Goal: Book appointment/travel/reservation

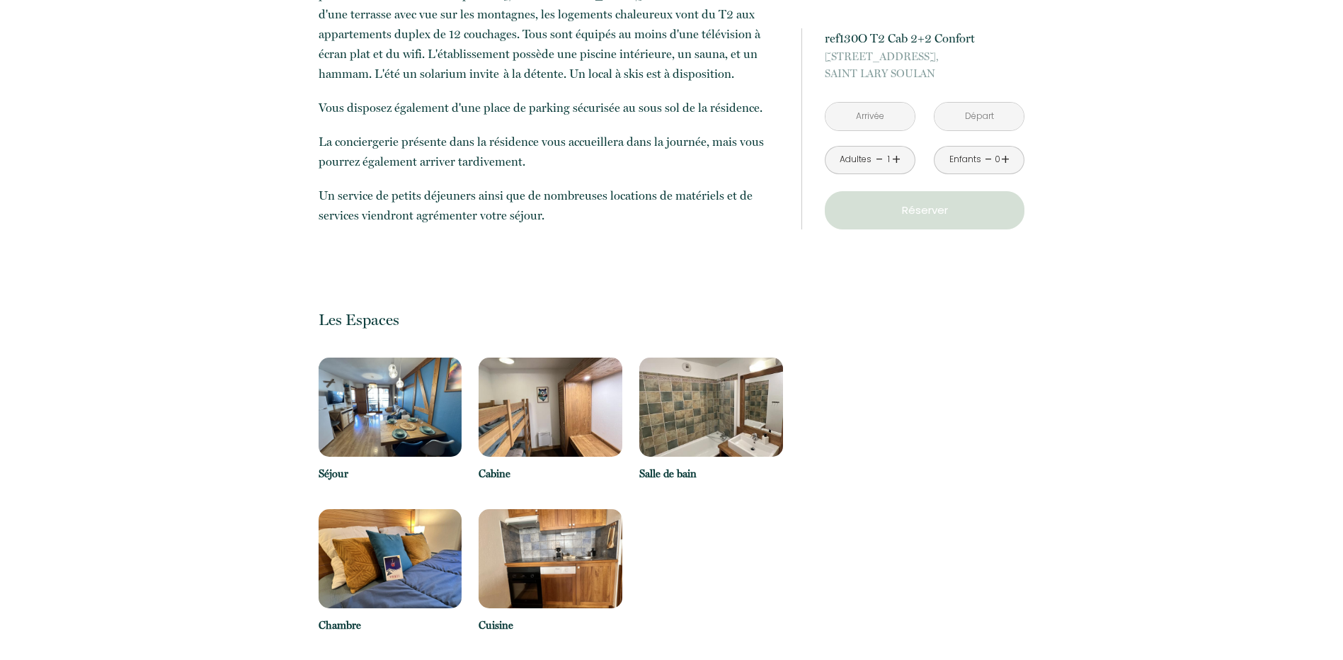
scroll to position [637, 0]
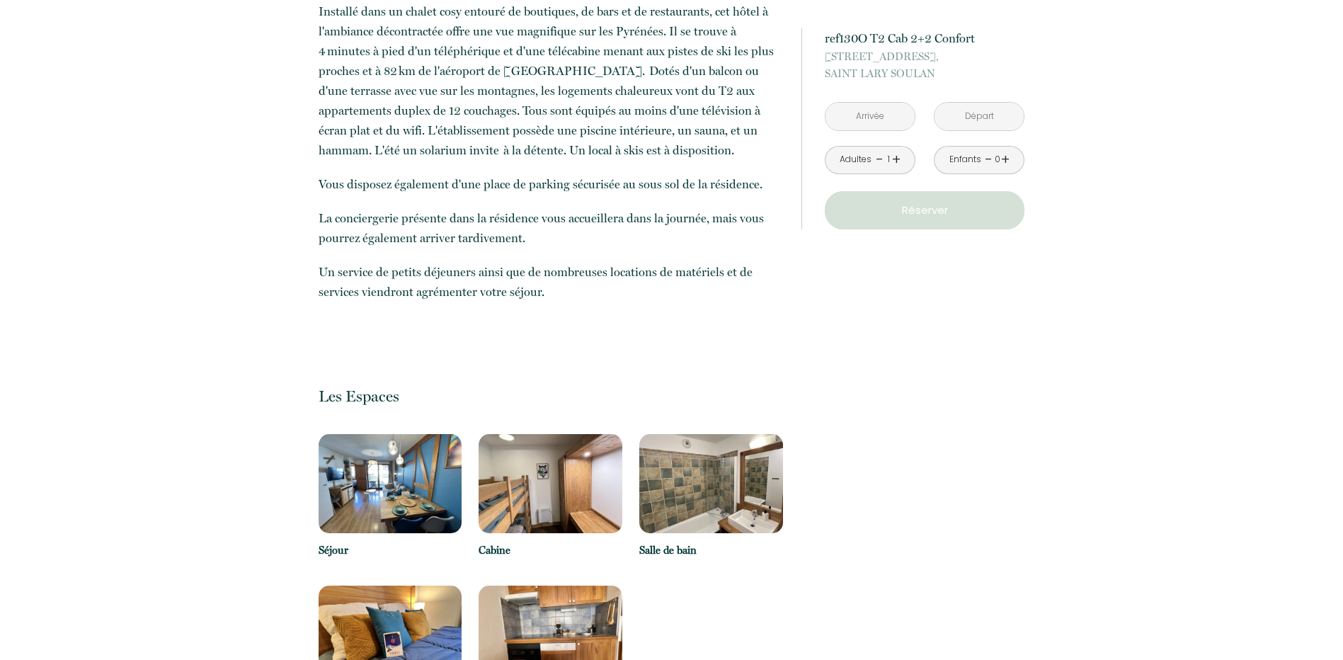
click at [874, 129] on input "text" at bounding box center [870, 117] width 89 height 28
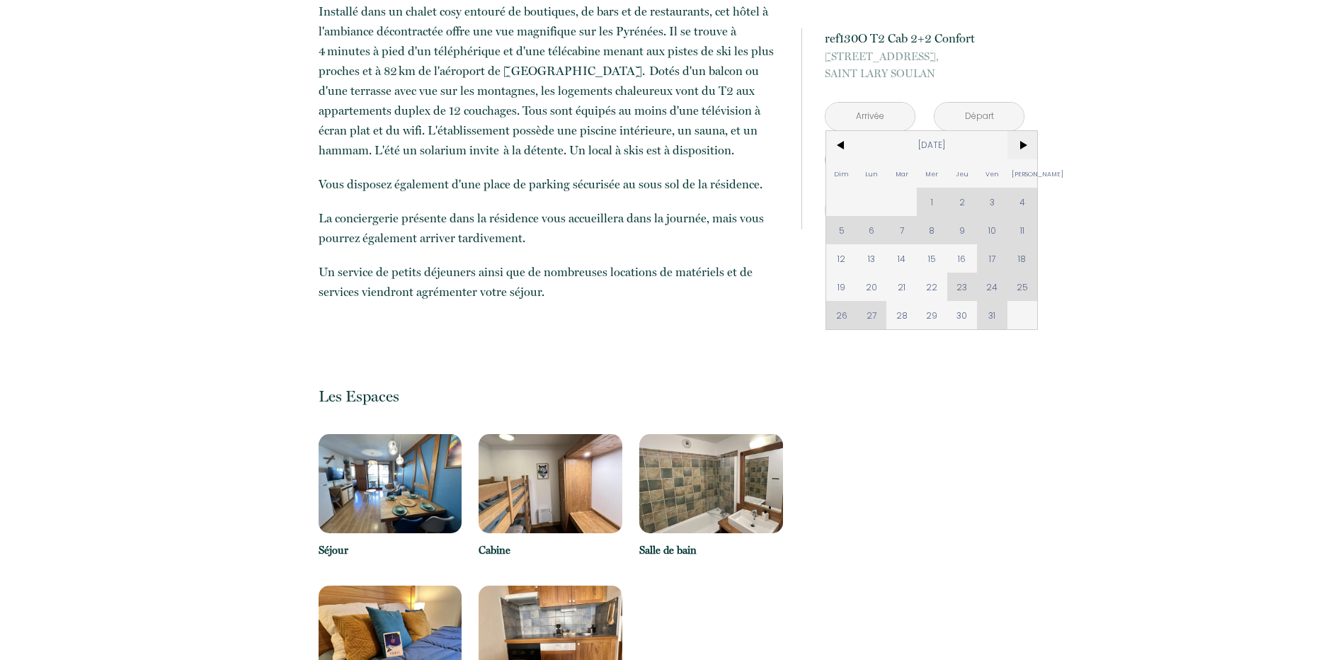
click at [1031, 144] on span ">" at bounding box center [1023, 145] width 30 height 28
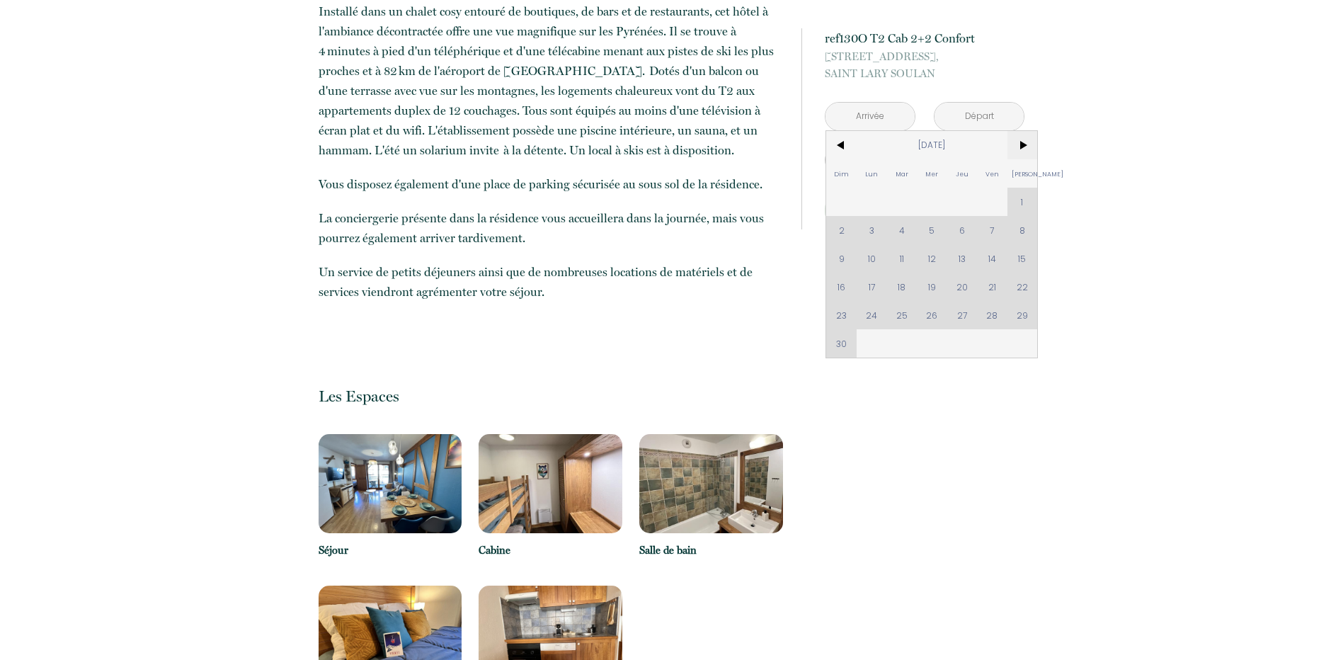
click at [1029, 146] on span ">" at bounding box center [1023, 145] width 30 height 28
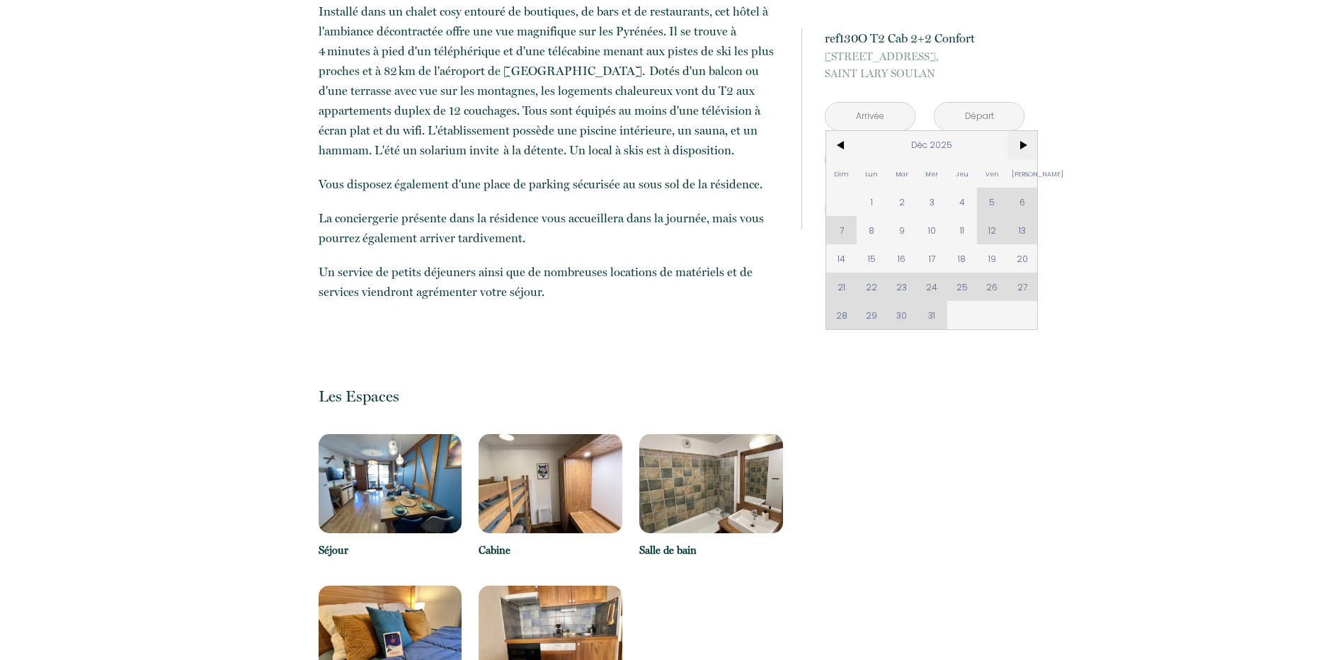
click at [1020, 145] on span ">" at bounding box center [1023, 145] width 30 height 28
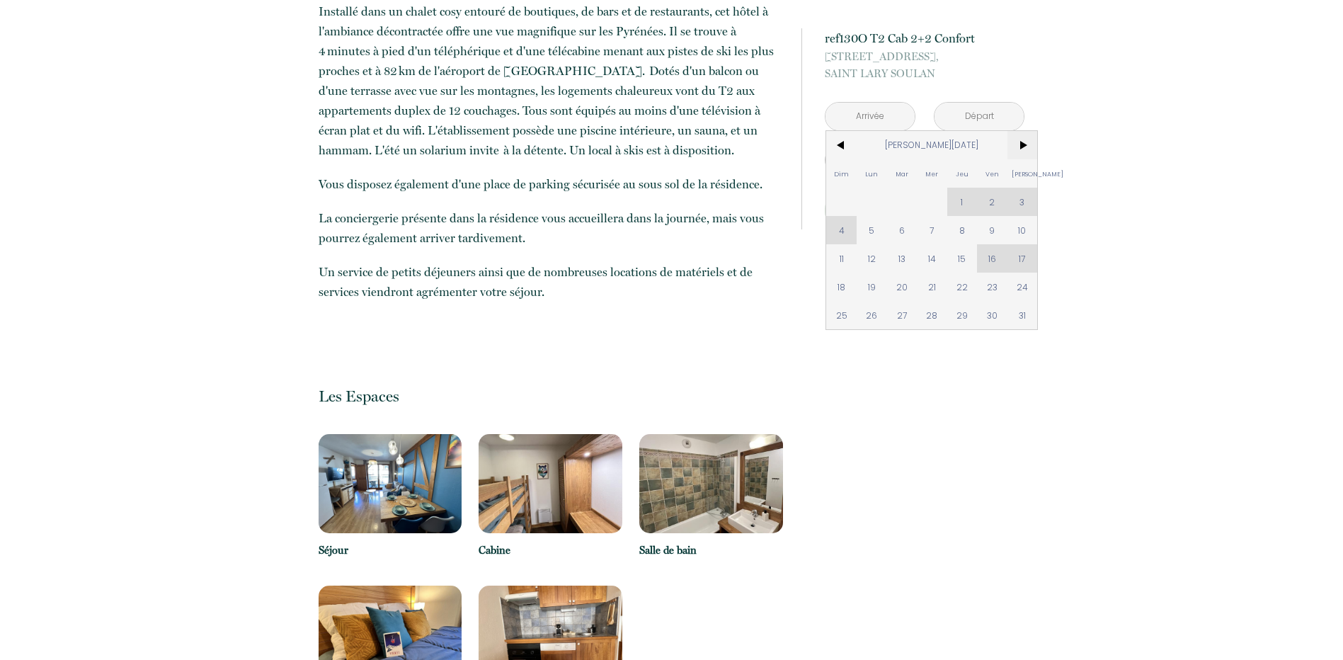
click at [1020, 145] on span ">" at bounding box center [1023, 145] width 30 height 28
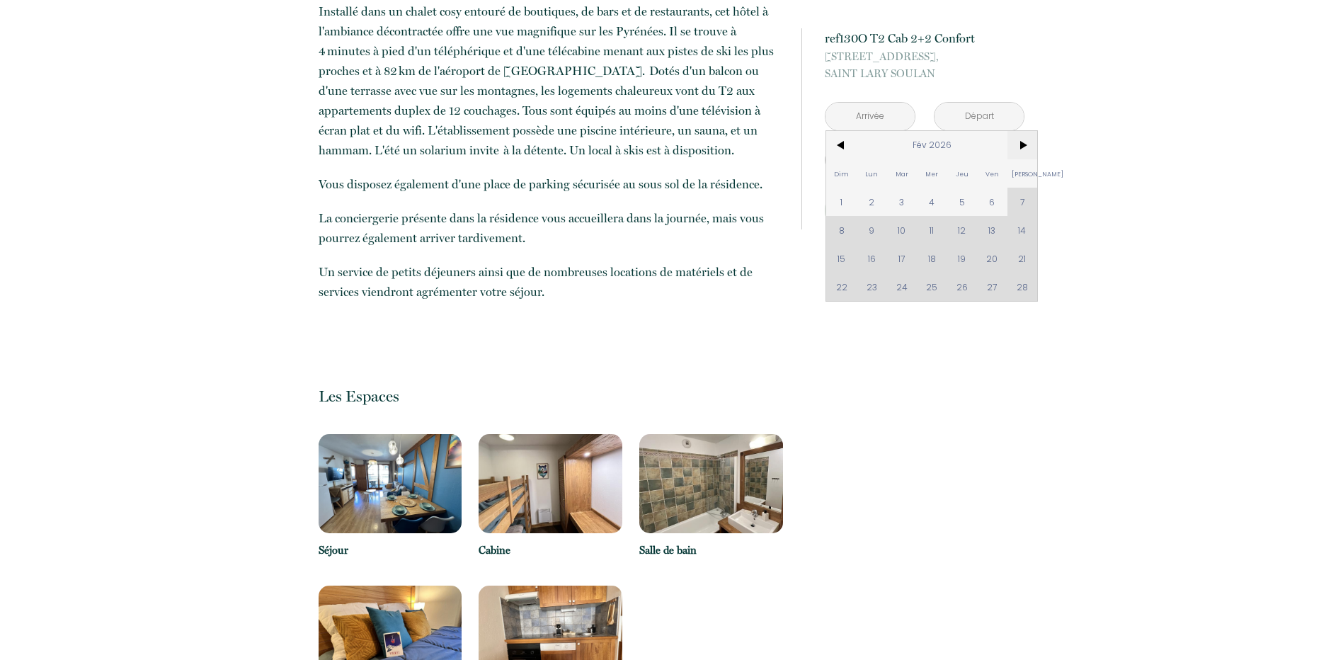
click at [1020, 139] on span ">" at bounding box center [1023, 145] width 30 height 28
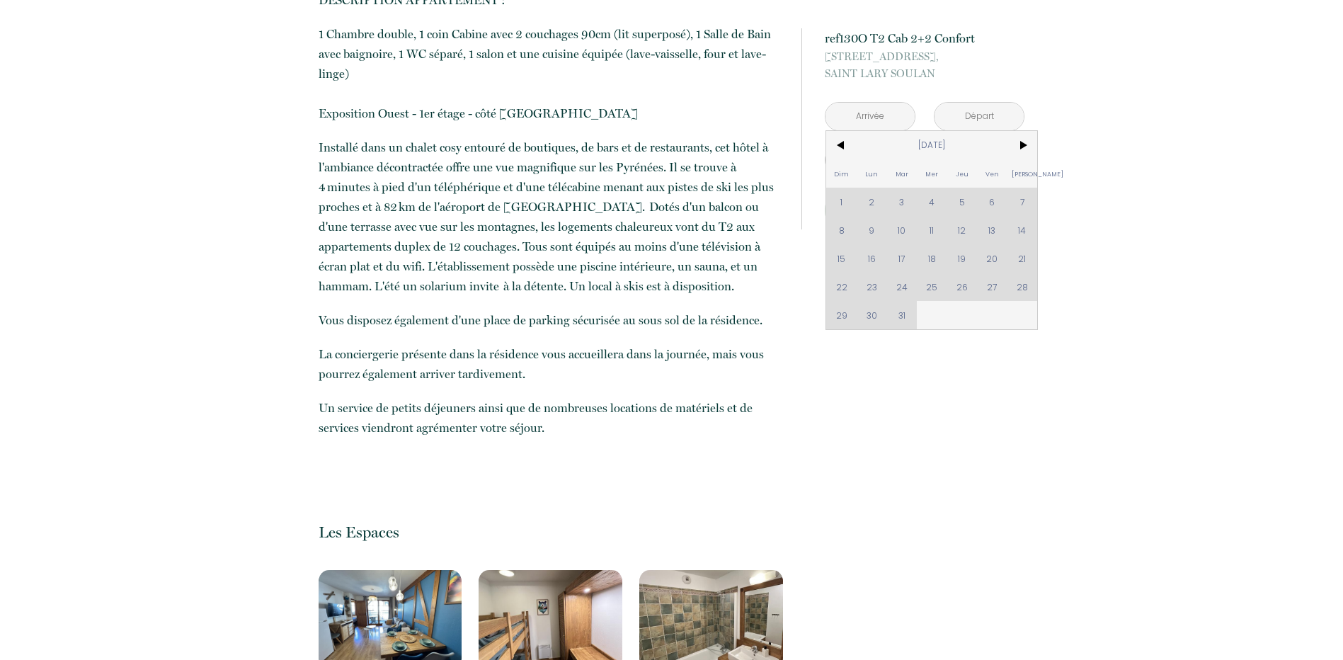
scroll to position [496, 0]
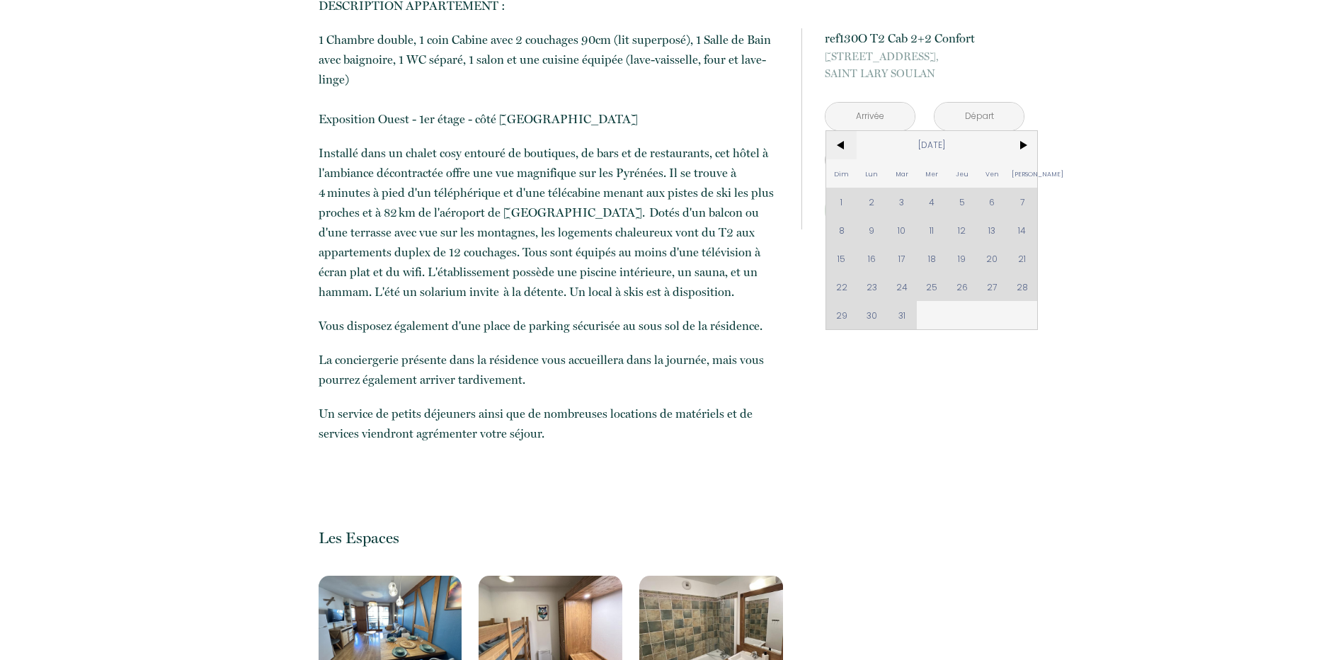
click at [845, 141] on span "<" at bounding box center [841, 145] width 30 height 28
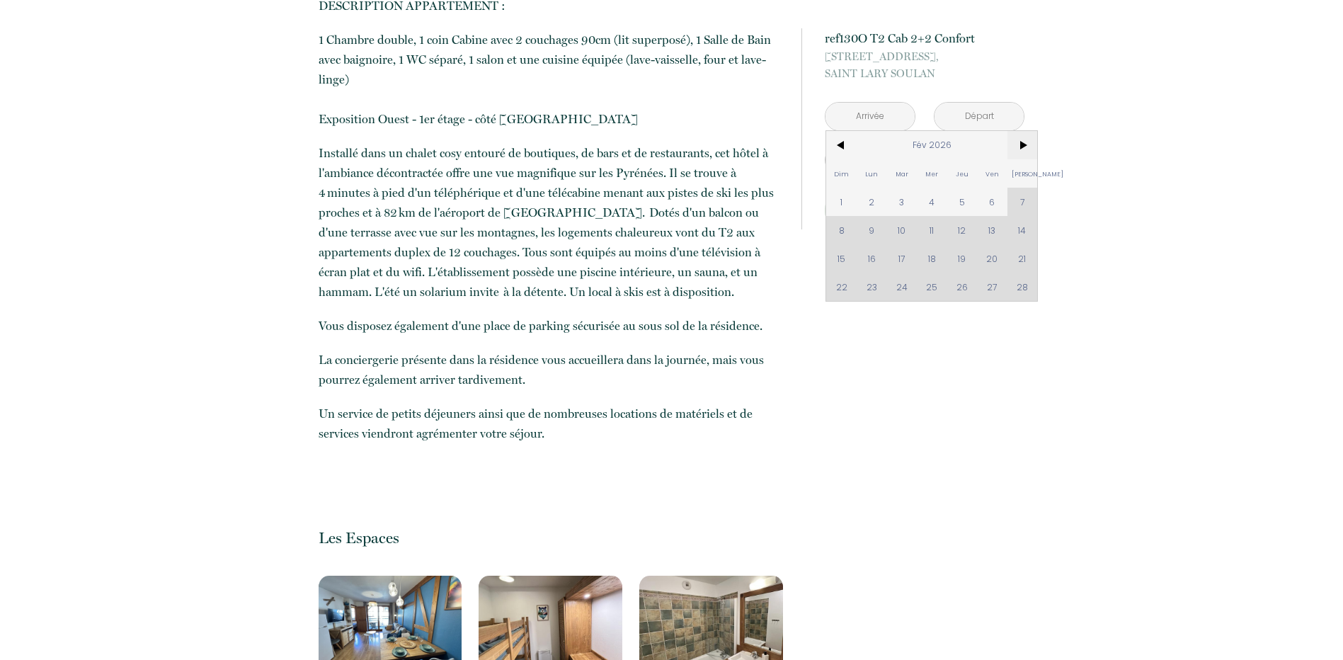
click at [1024, 146] on span ">" at bounding box center [1023, 145] width 30 height 28
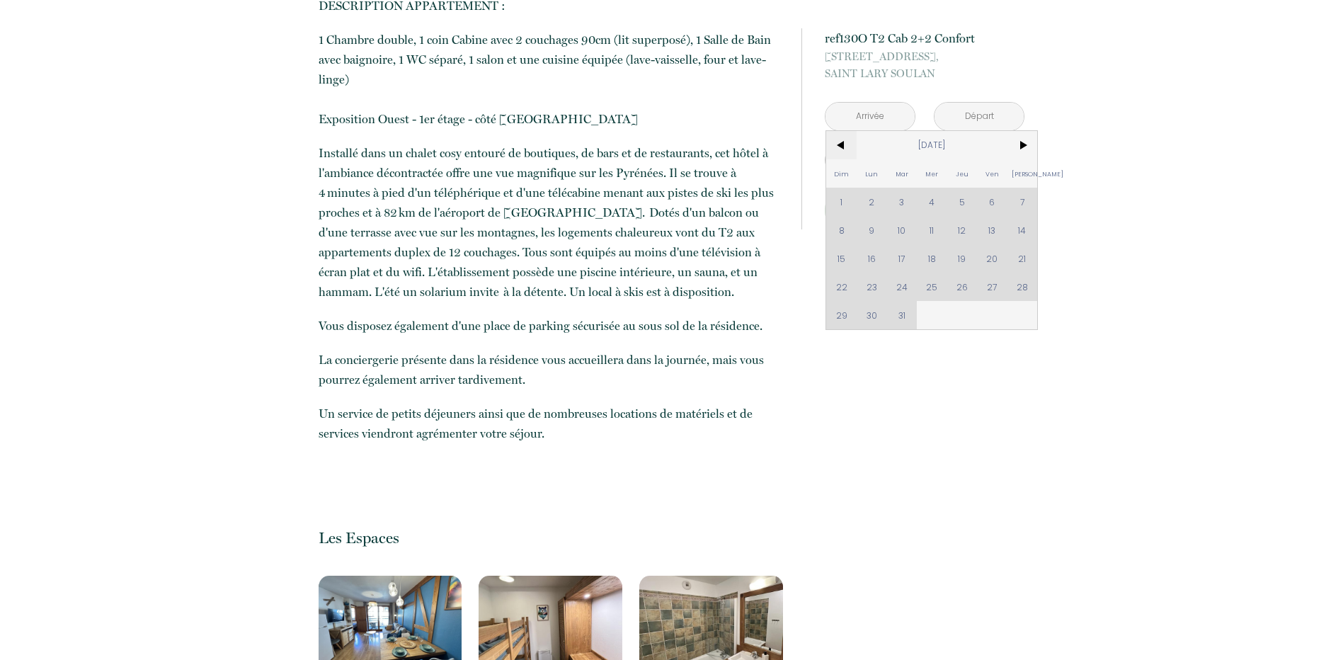
click at [840, 147] on span "<" at bounding box center [841, 145] width 30 height 28
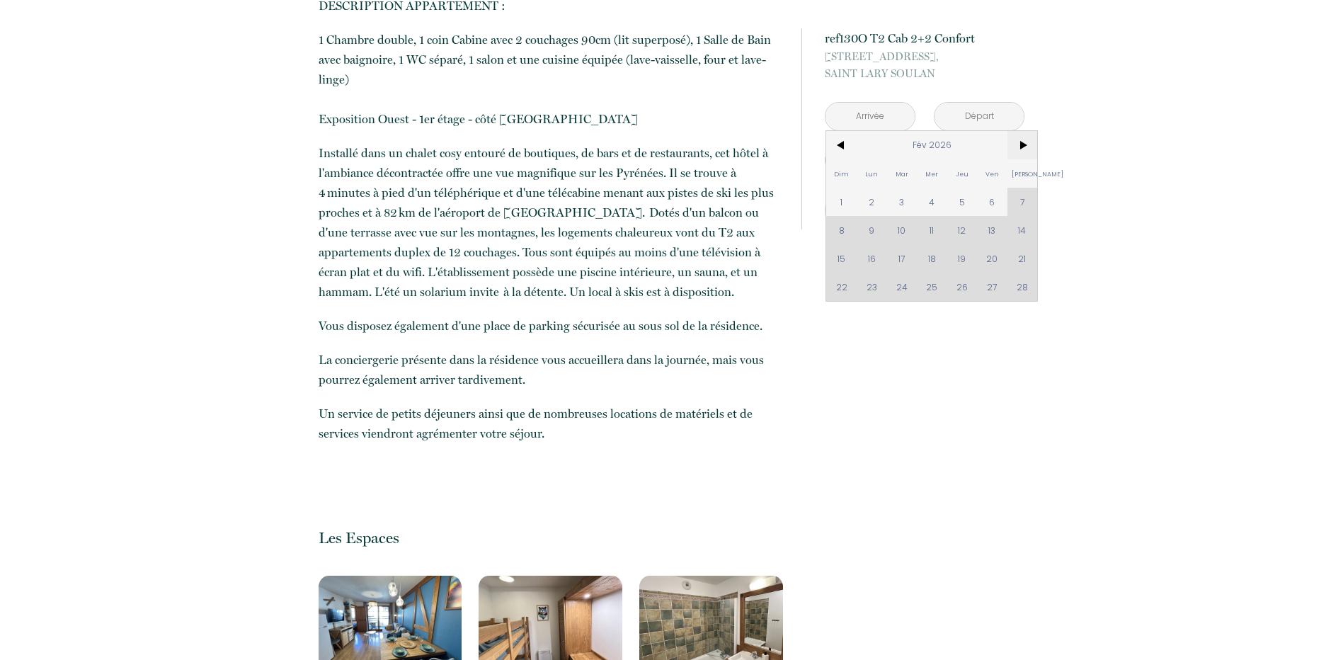
click at [1020, 147] on span ">" at bounding box center [1023, 145] width 30 height 28
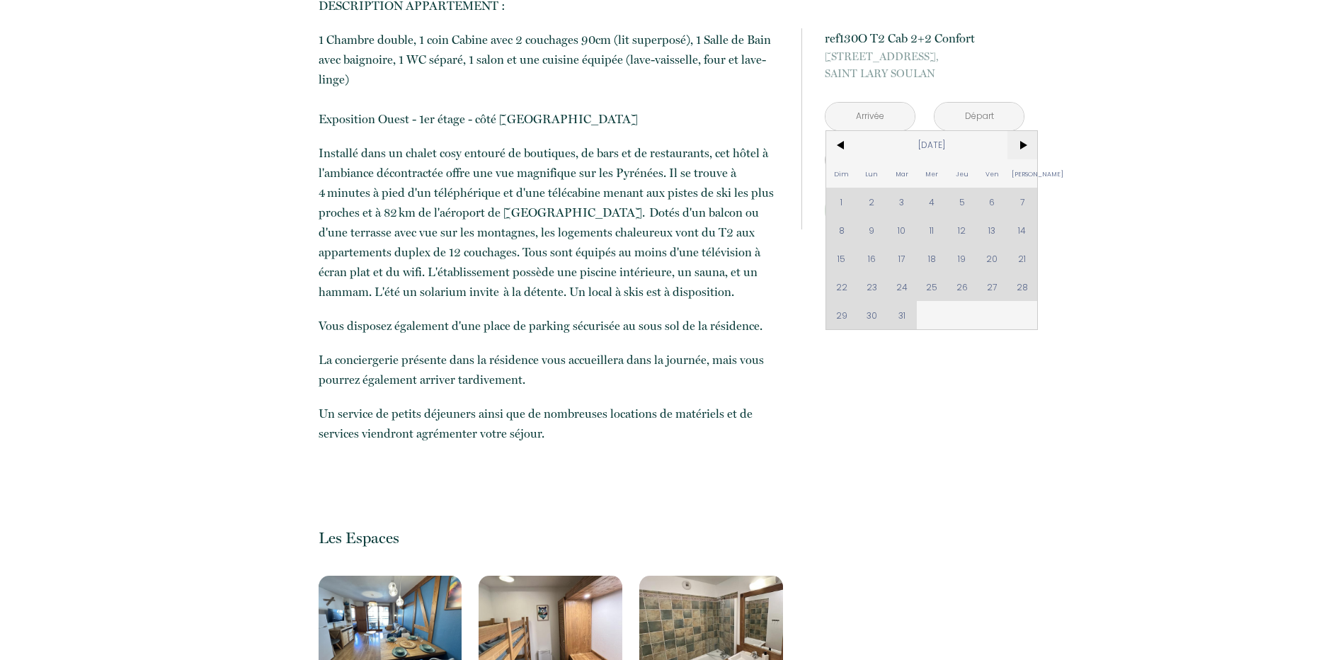
click at [1020, 147] on span ">" at bounding box center [1023, 145] width 30 height 28
click at [855, 148] on span "<" at bounding box center [841, 145] width 30 height 28
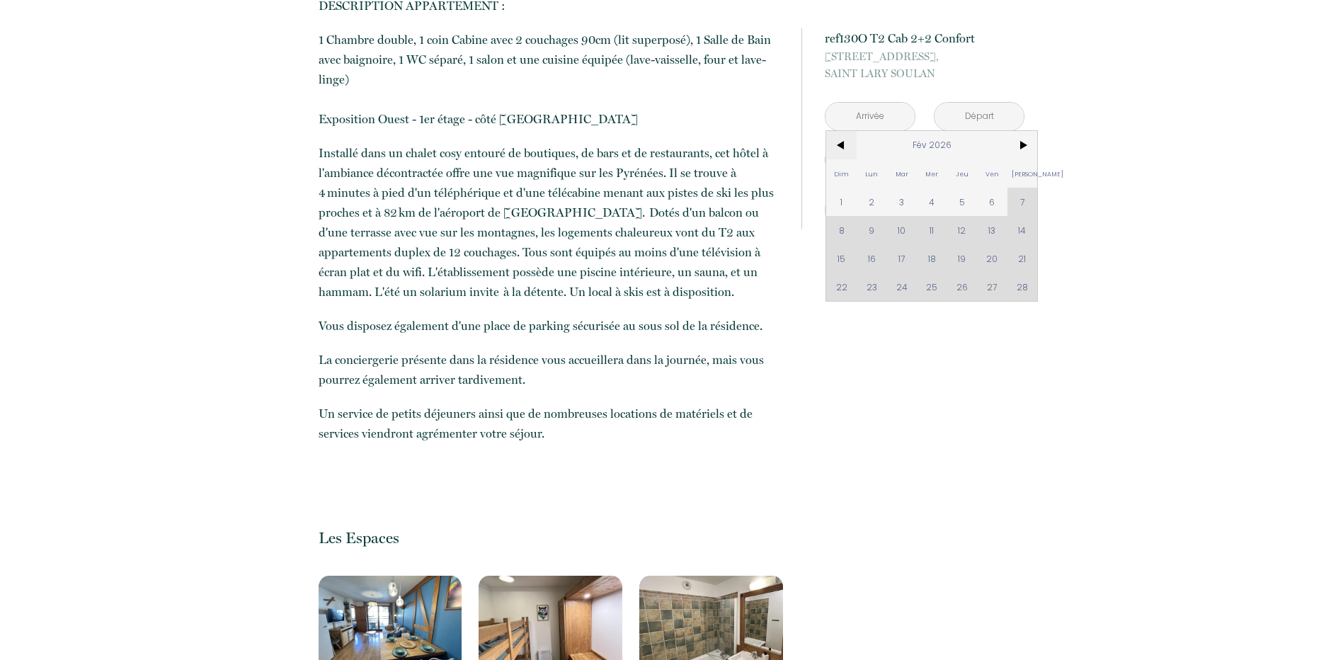
click at [855, 148] on span "<" at bounding box center [841, 145] width 30 height 28
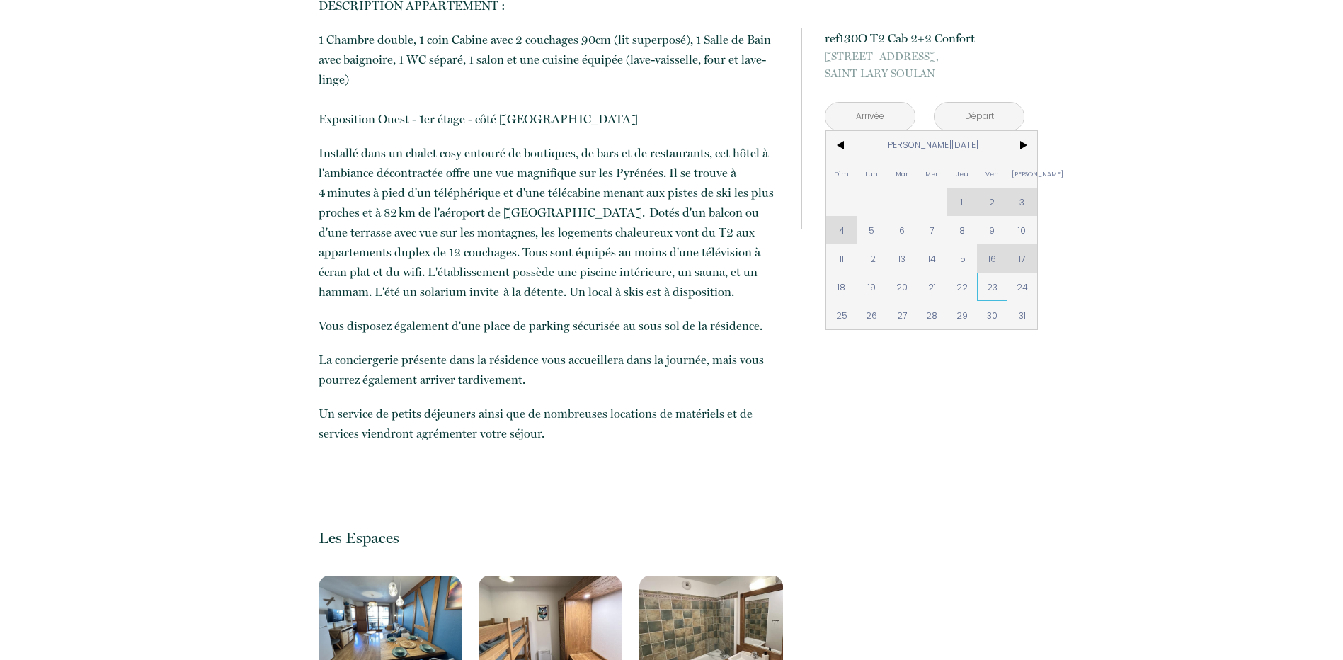
click at [999, 291] on span "23" at bounding box center [992, 287] width 30 height 28
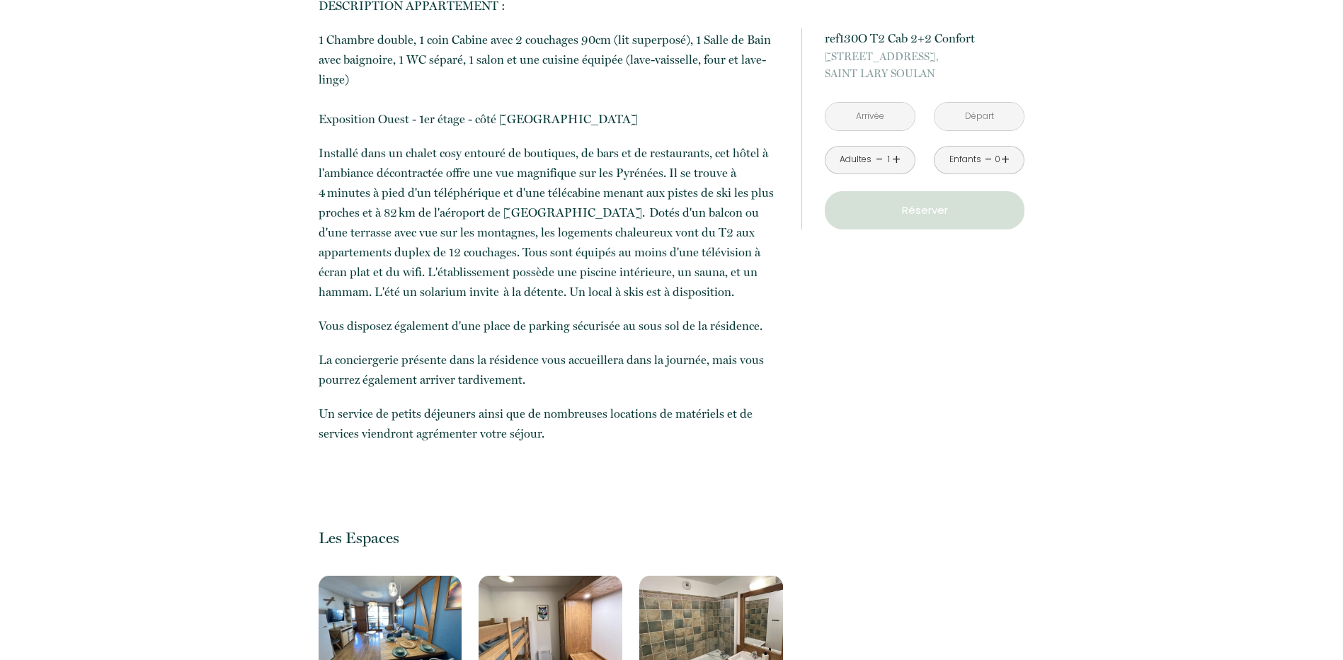
type input "Ven 23 Jan 2026"
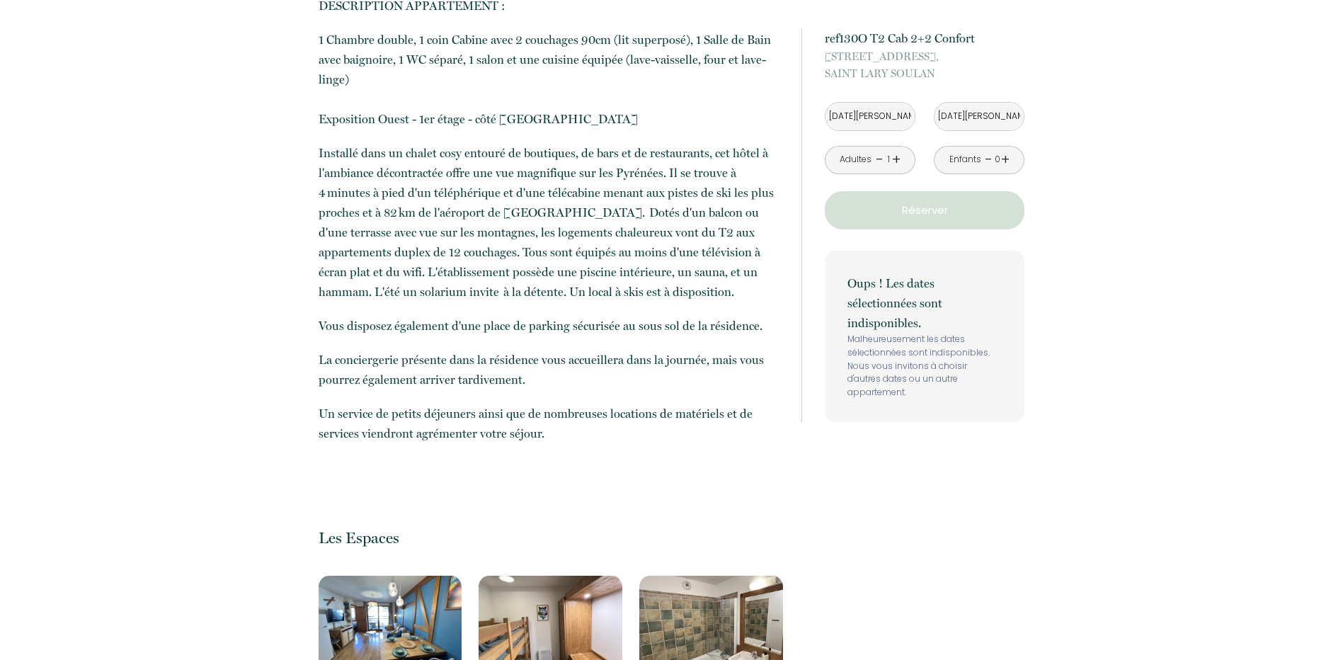
click at [969, 117] on input "Sam 24 Jan 2026" at bounding box center [979, 117] width 89 height 28
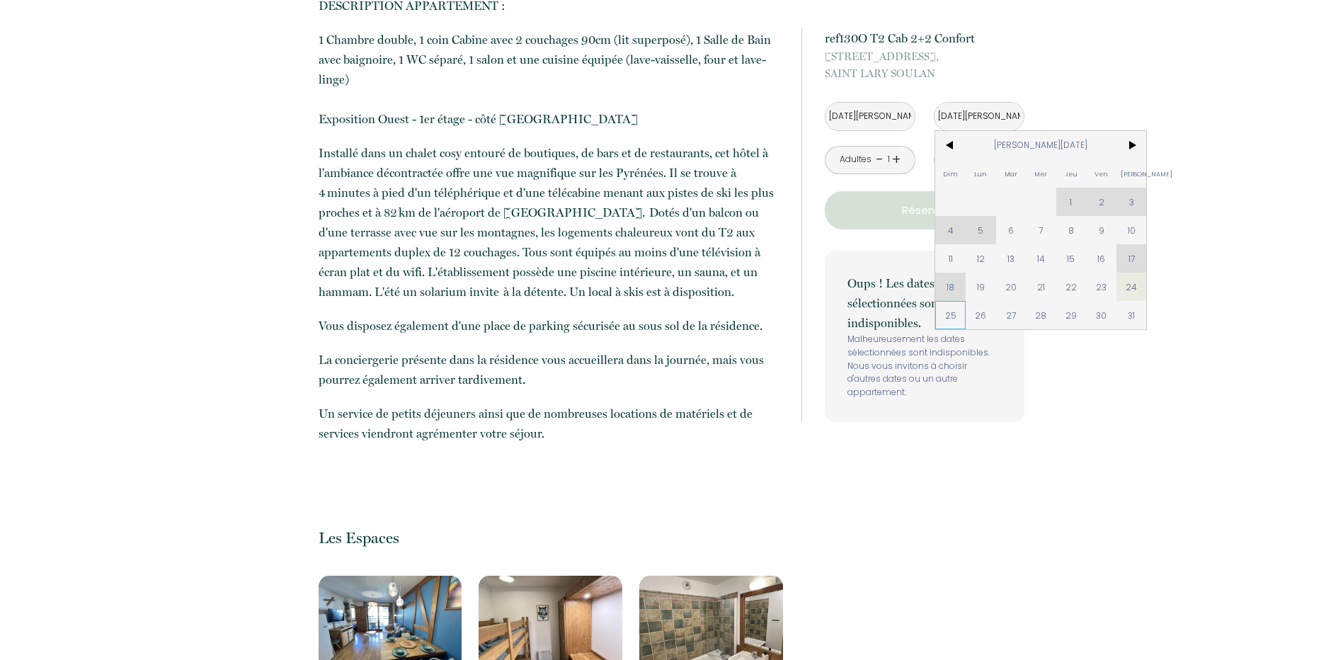
click at [957, 319] on span "25" at bounding box center [950, 315] width 30 height 28
type input "Dim 25 Jan 2026"
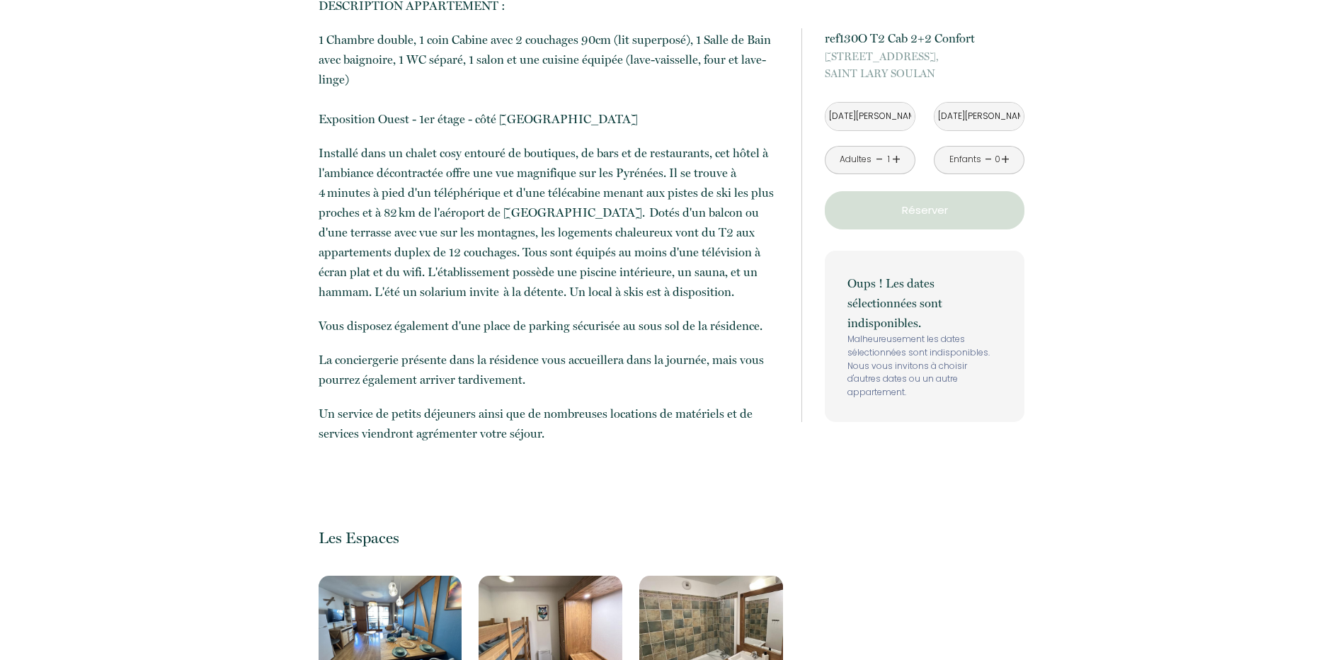
click at [935, 290] on p "Oups ! Les dates sélectionnées sont indisponibles." at bounding box center [925, 302] width 154 height 59
click at [920, 311] on p "Oups ! Les dates sélectionnées sont indisponibles." at bounding box center [925, 302] width 154 height 59
drag, startPoint x: 865, startPoint y: 355, endPoint x: 887, endPoint y: 355, distance: 21.9
click at [887, 355] on p "Malheureusement les dates sélectionnées sont indisponibles. Nous vous invitons …" at bounding box center [925, 366] width 154 height 67
drag, startPoint x: 887, startPoint y: 355, endPoint x: 895, endPoint y: 381, distance: 27.3
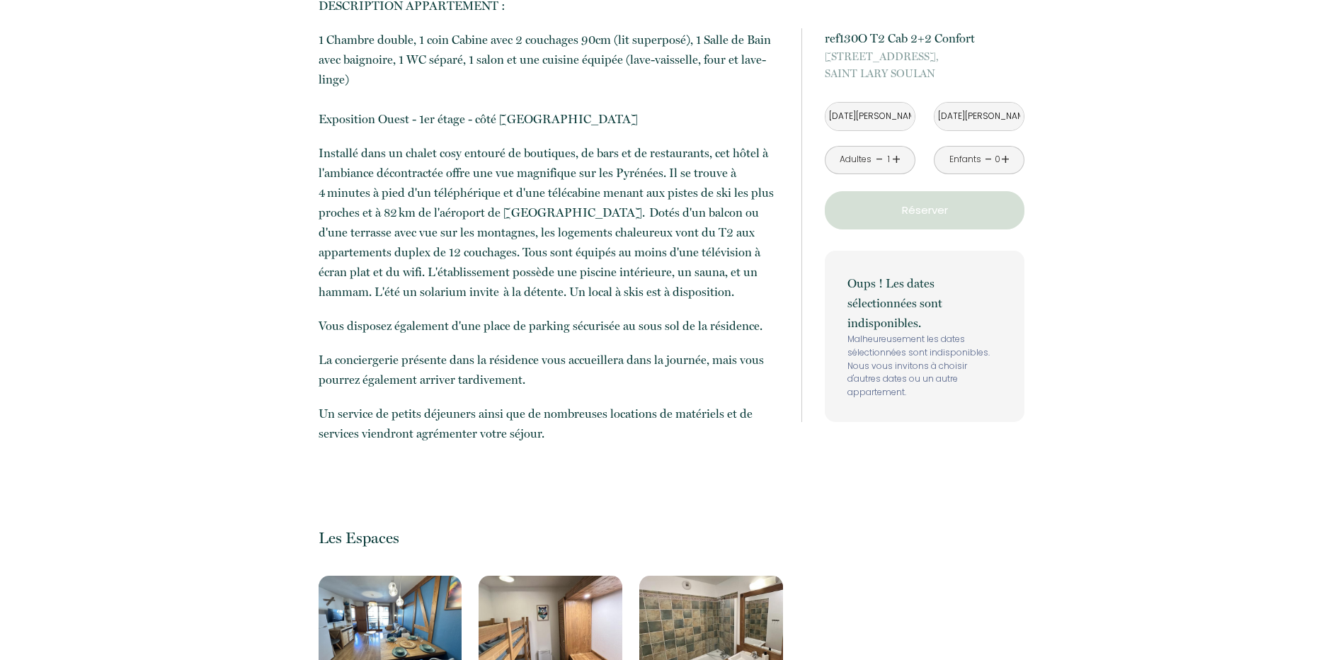
click at [895, 381] on p "Malheureusement les dates sélectionnées sont indisponibles. Nous vous invitons …" at bounding box center [925, 366] width 154 height 67
click at [886, 122] on input "Ven 23 Jan 2026" at bounding box center [870, 117] width 89 height 28
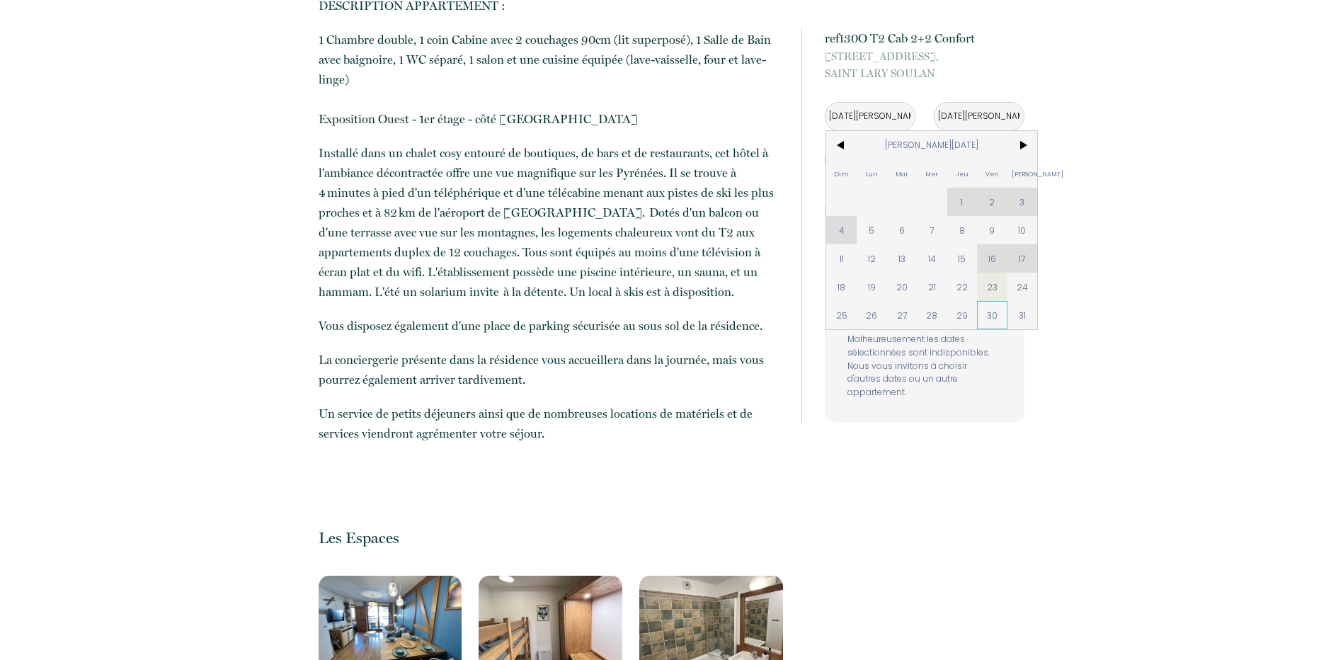
click at [991, 312] on span "30" at bounding box center [992, 315] width 30 height 28
type input "Ven 30 Jan 2026"
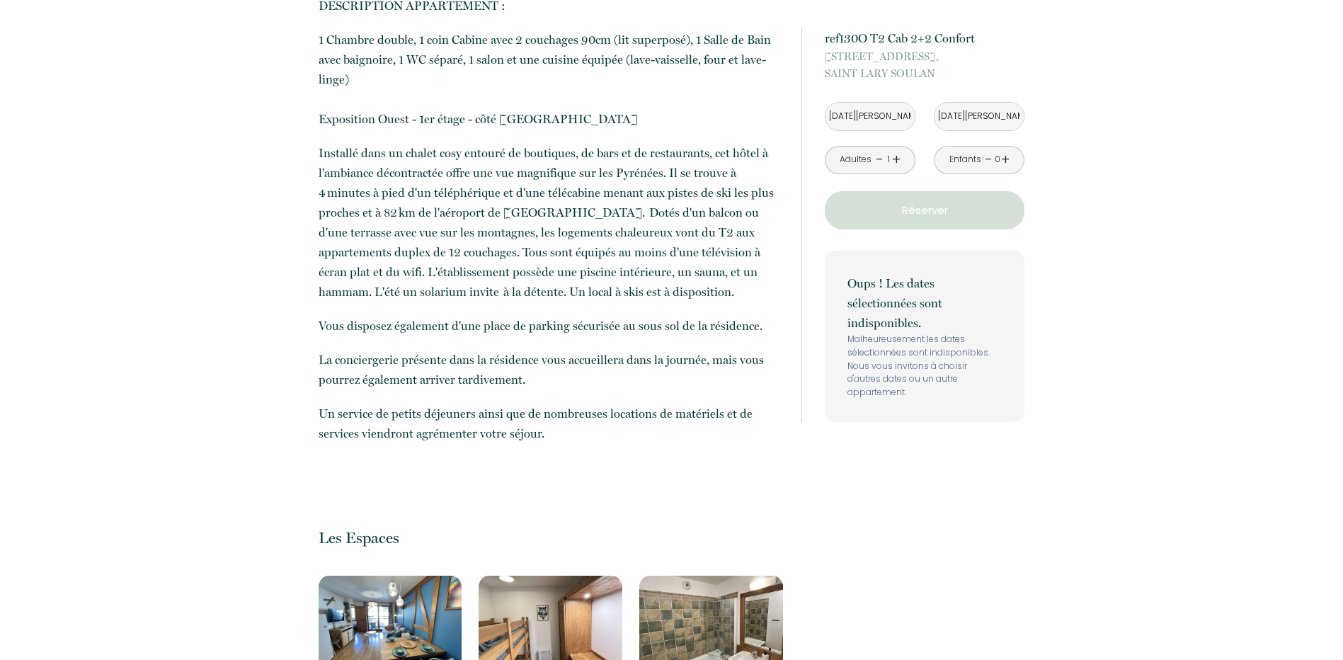
click at [998, 114] on input "Sam 31 Jan 2026" at bounding box center [979, 117] width 89 height 28
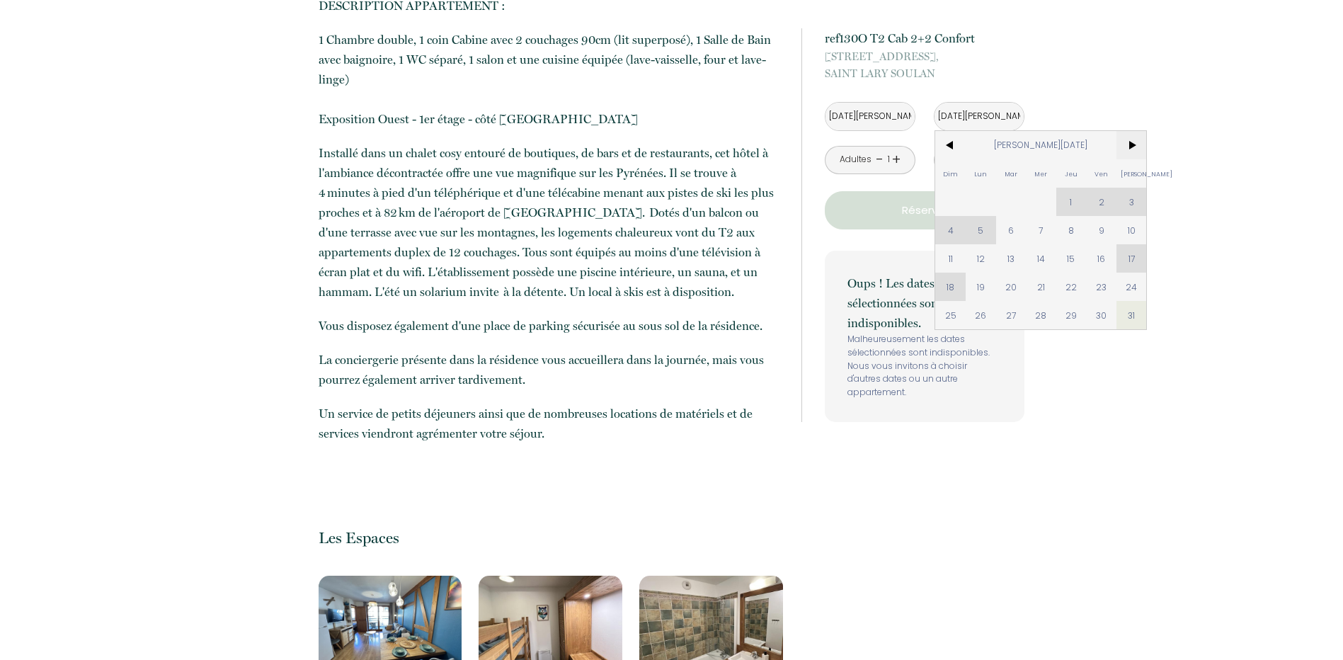
click at [1137, 147] on span ">" at bounding box center [1132, 145] width 30 height 28
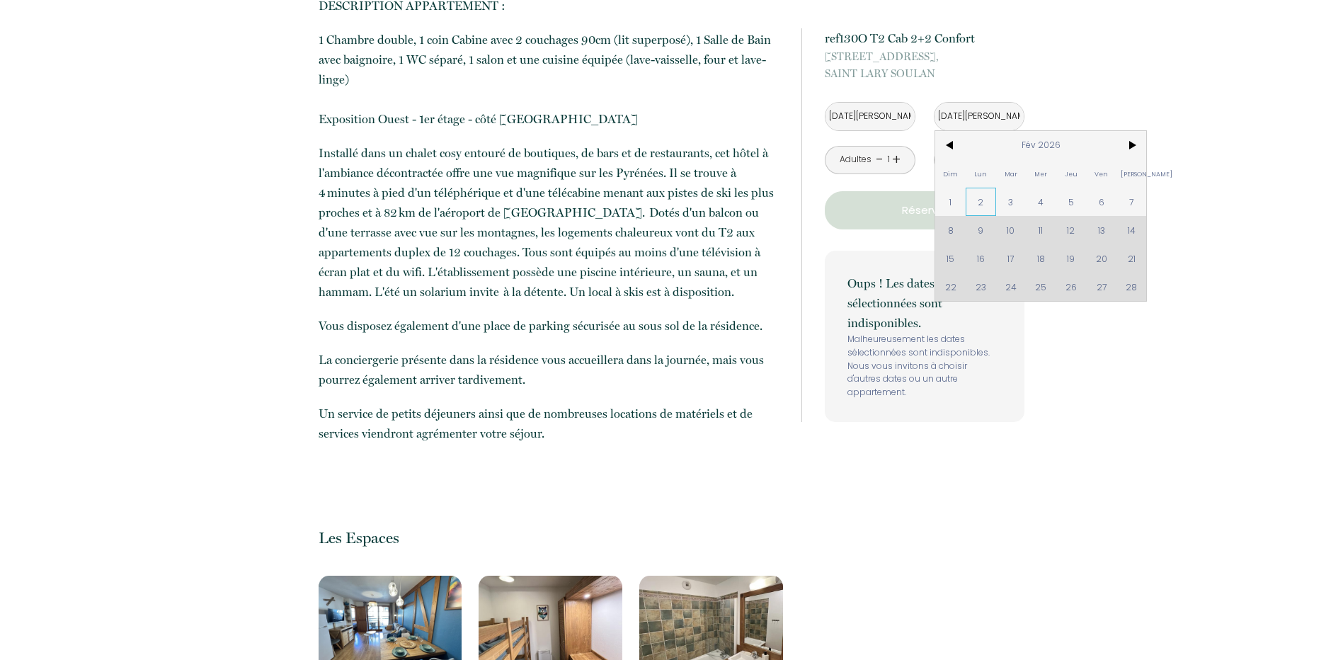
click at [977, 205] on span "2" at bounding box center [981, 202] width 30 height 28
type input "Lun 02 Fév 2026"
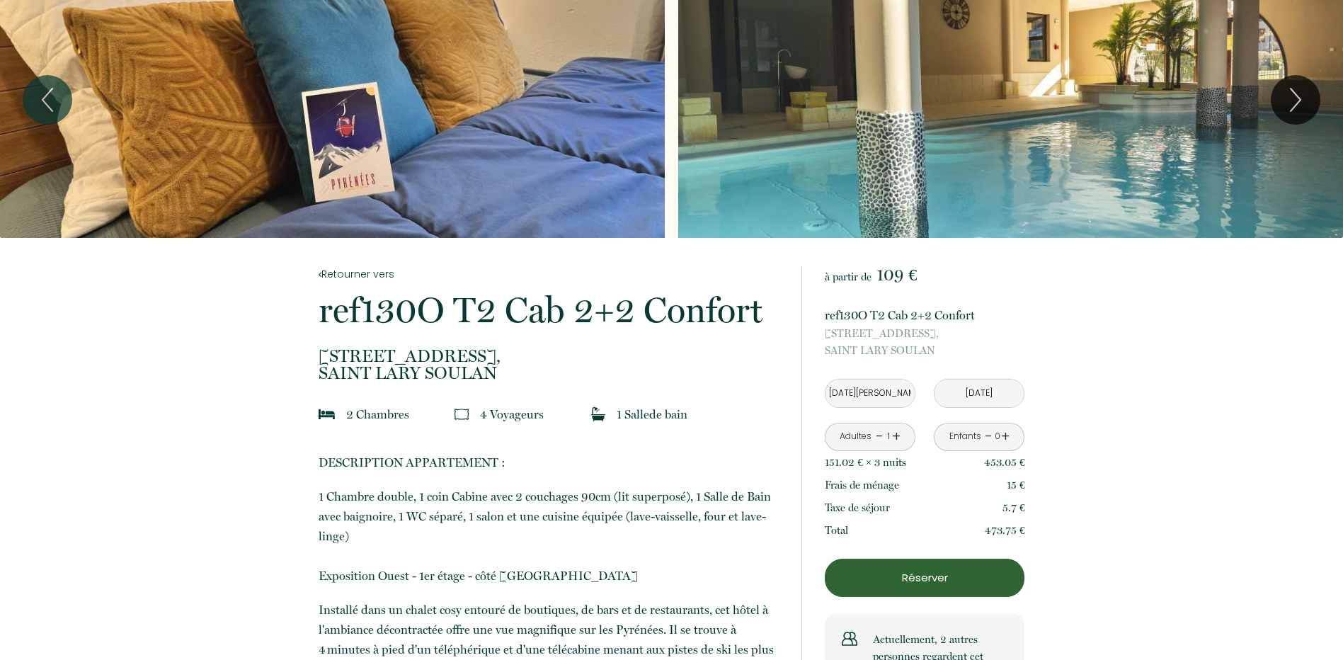
scroll to position [71, 0]
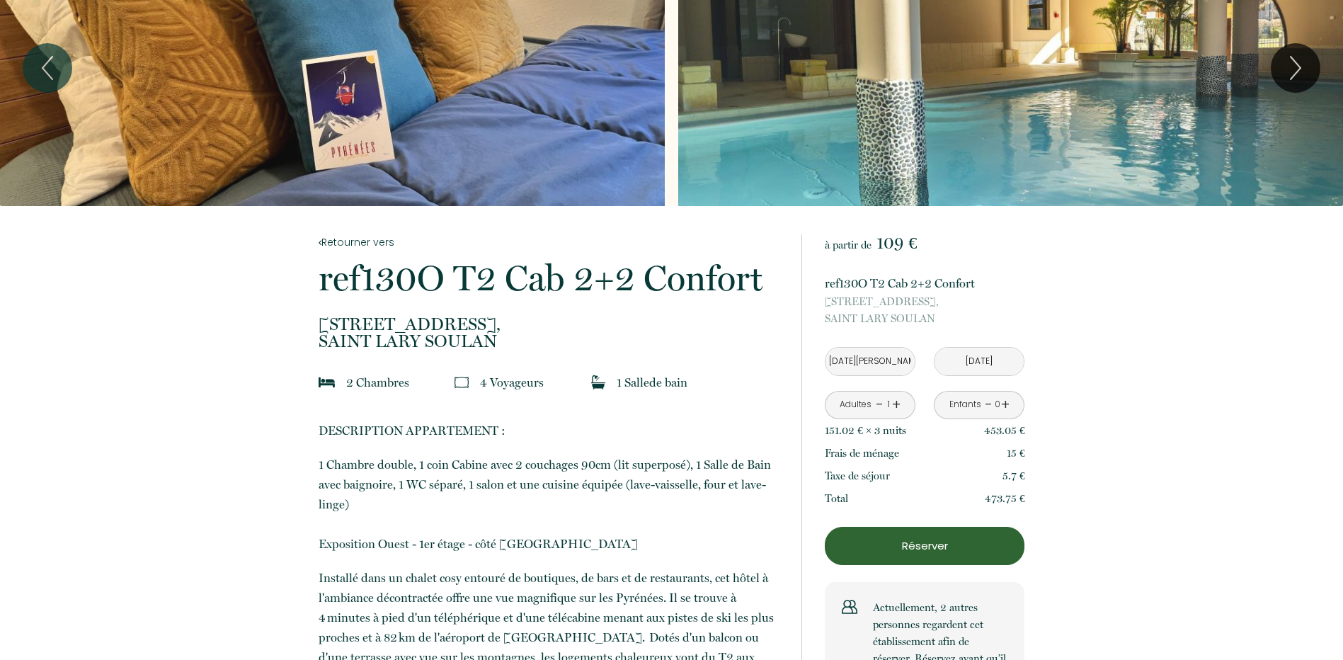
click at [880, 365] on input "Ven 30 Jan 2026" at bounding box center [870, 362] width 89 height 28
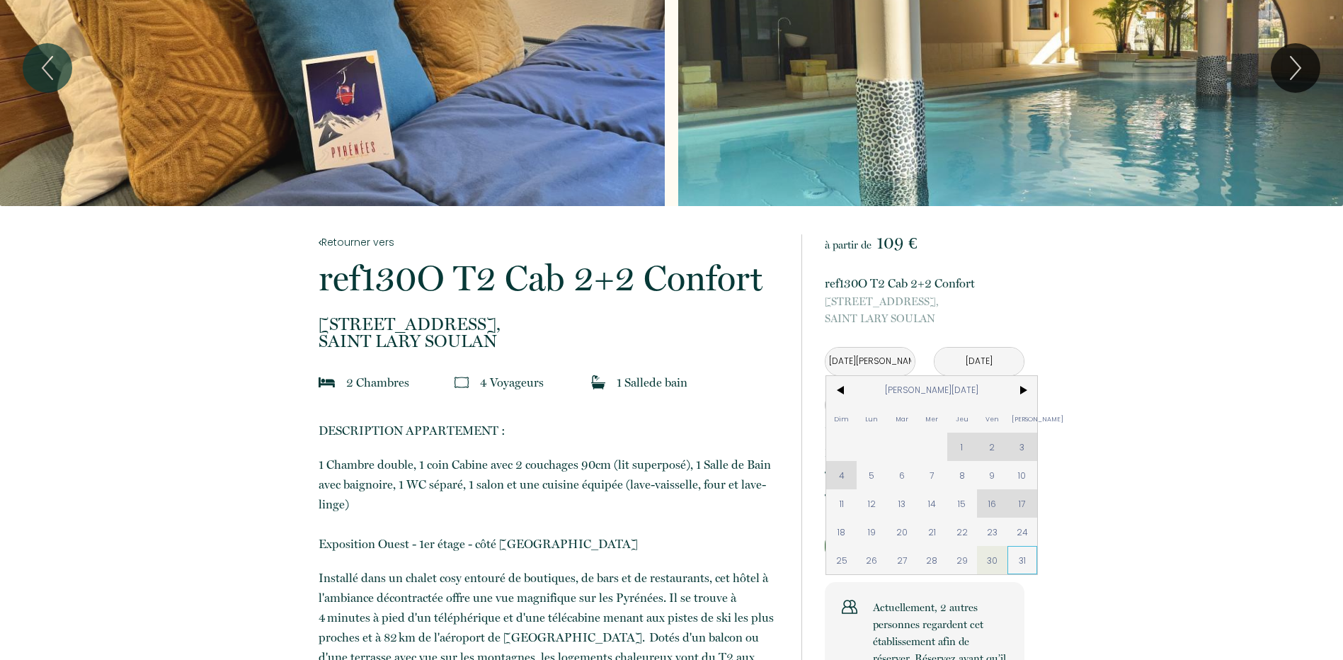
click at [1019, 554] on span "31" at bounding box center [1023, 560] width 30 height 28
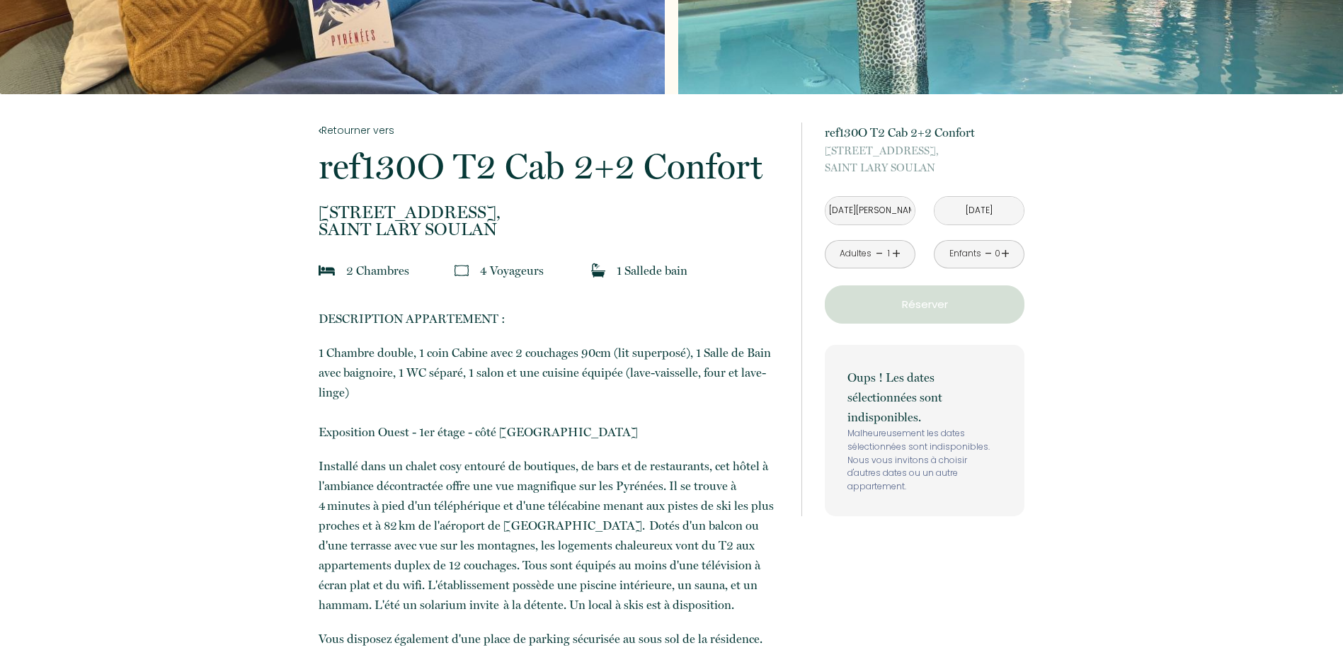
scroll to position [0, 0]
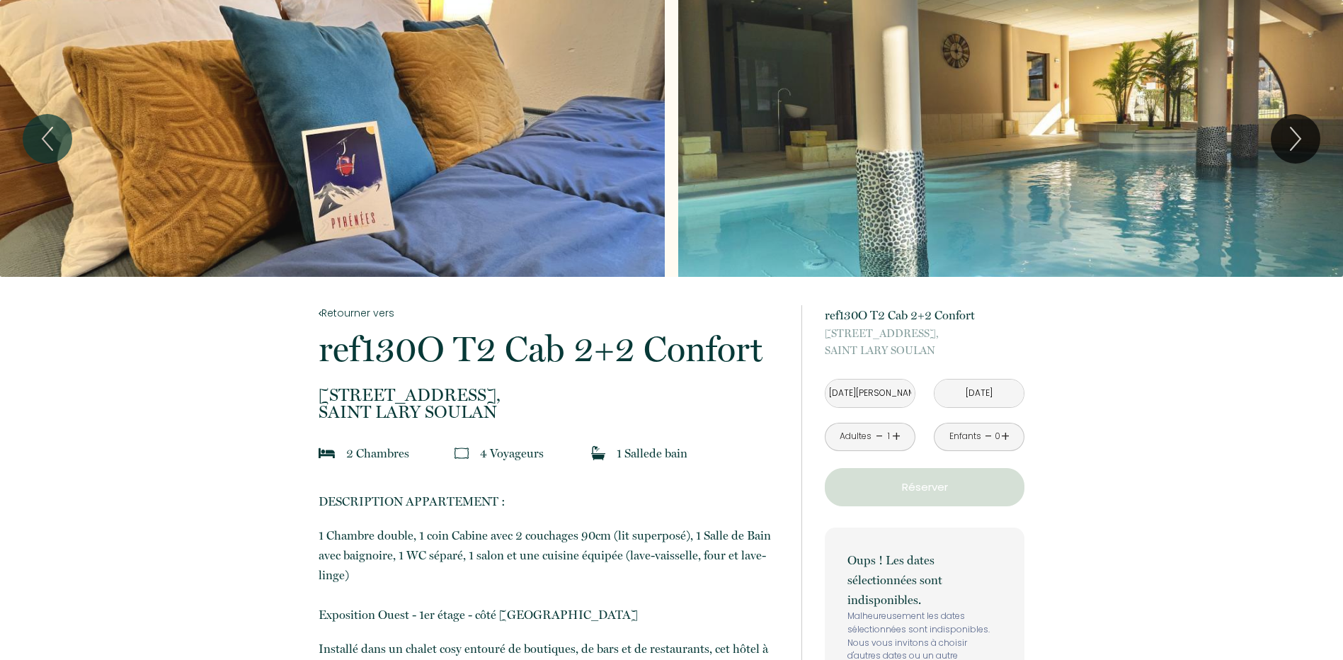
click at [879, 394] on input "Sam 31 Jan 2026" at bounding box center [870, 394] width 89 height 28
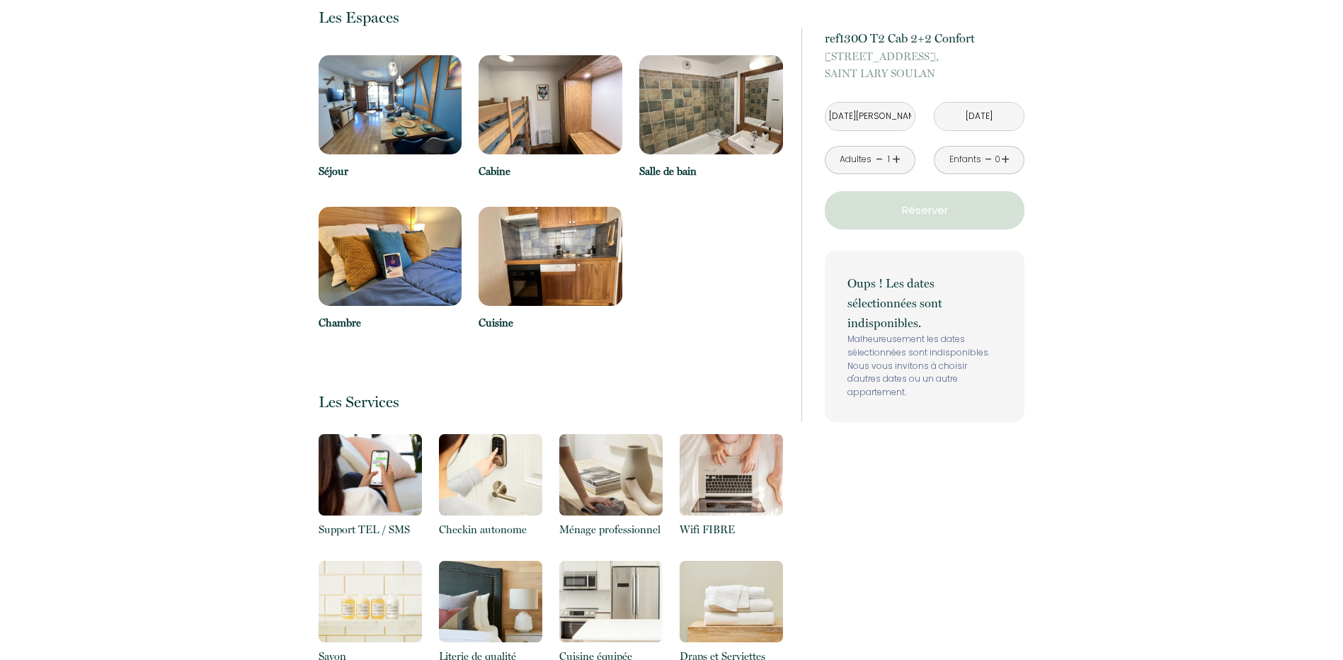
scroll to position [991, 0]
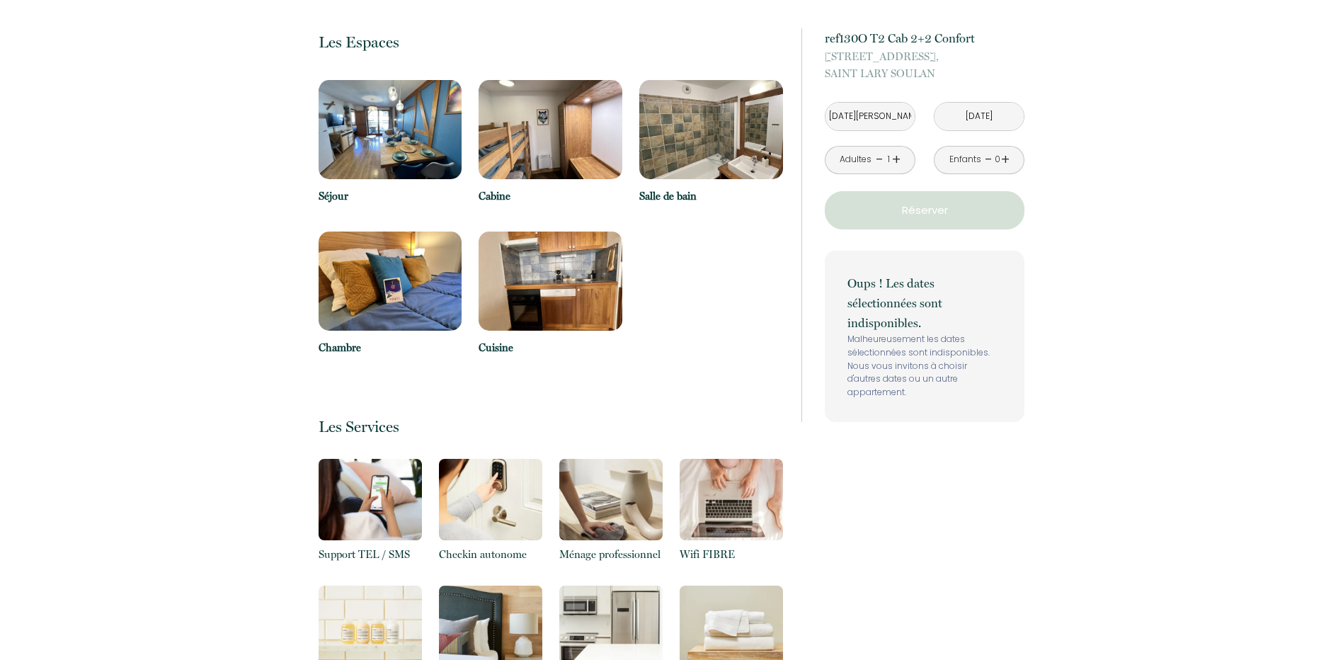
click at [886, 123] on input "Sam 31 Jan 2026" at bounding box center [870, 117] width 89 height 28
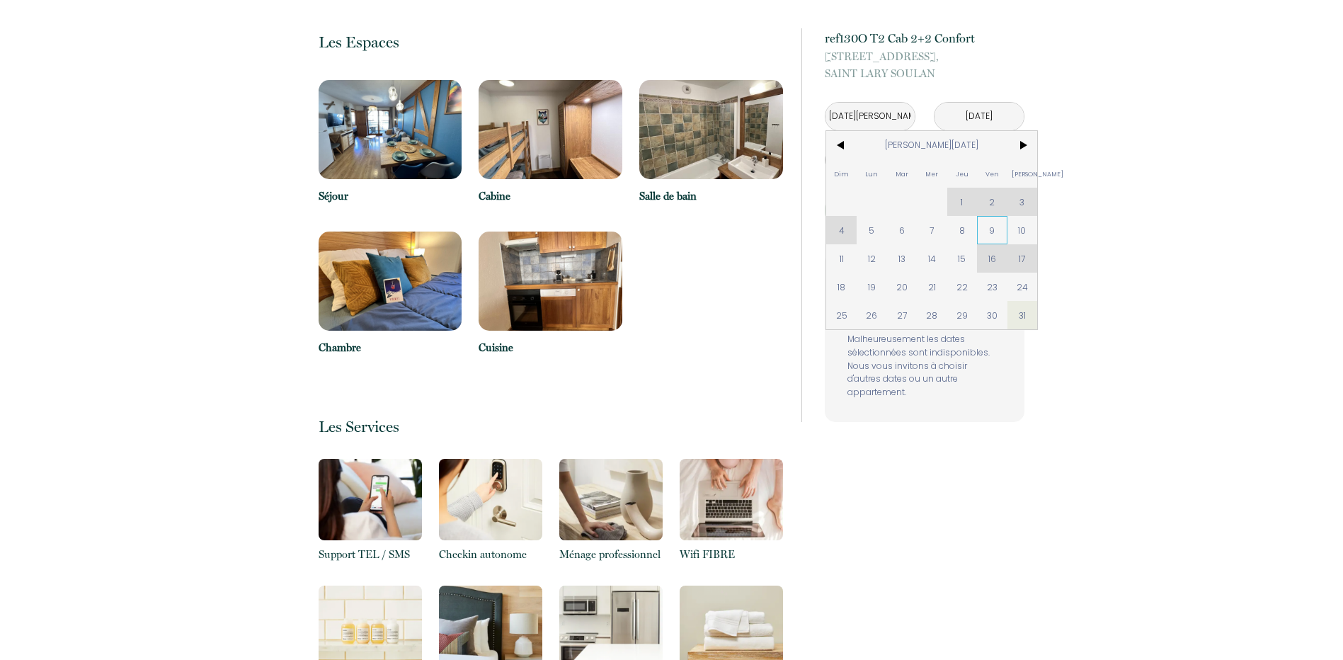
click at [988, 233] on span "9" at bounding box center [992, 230] width 30 height 28
type input "Ven 09 Jan 2026"
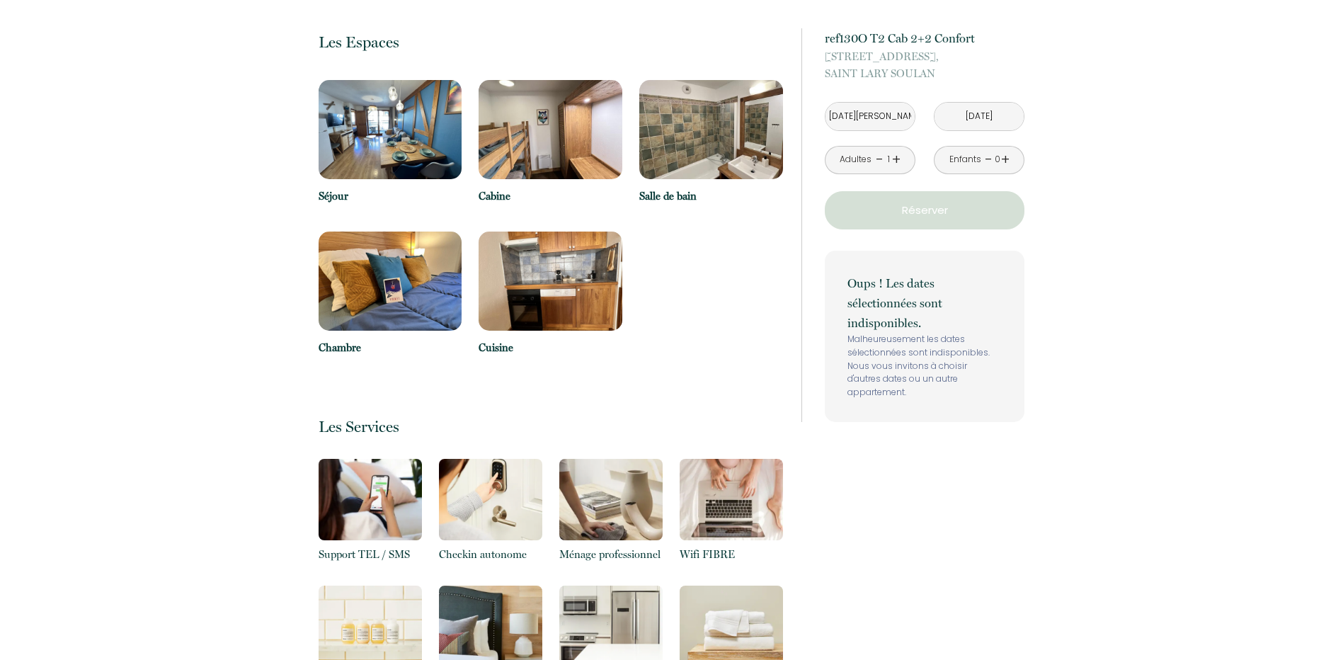
click at [1008, 154] on link "+" at bounding box center [1005, 160] width 8 height 22
click at [1003, 115] on input "Lun 02 Fév 2026" at bounding box center [979, 117] width 89 height 28
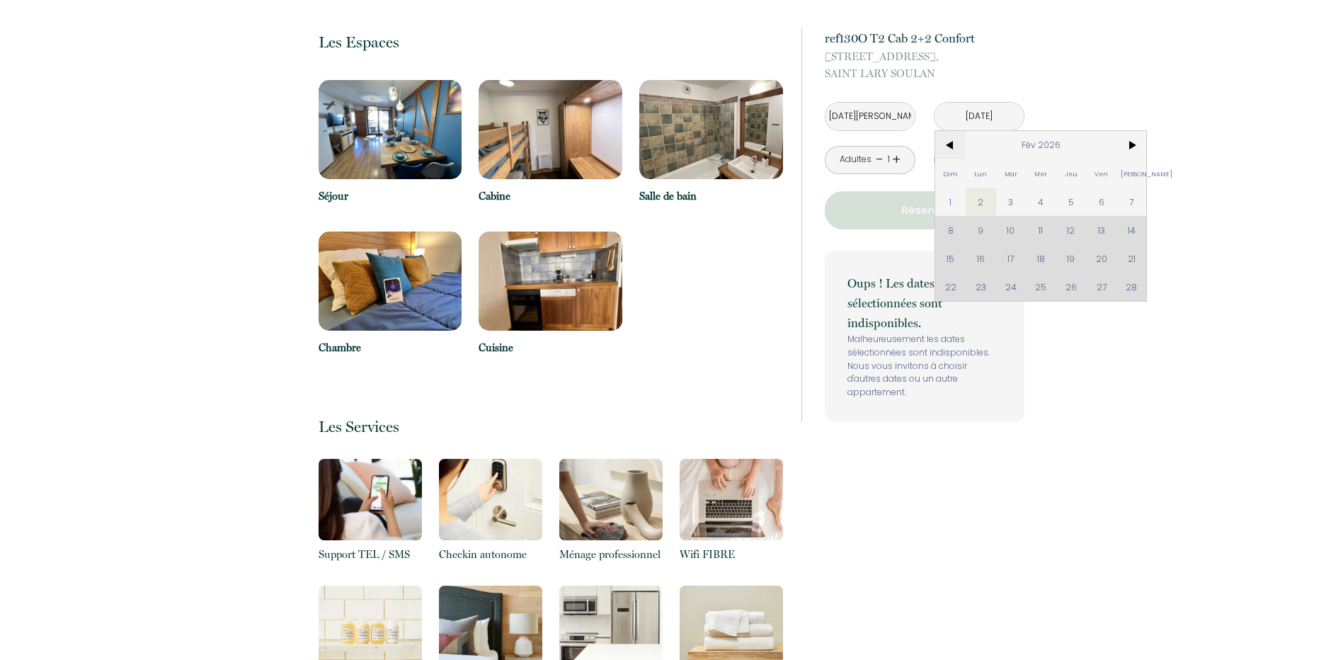
click at [940, 143] on span "<" at bounding box center [950, 145] width 30 height 28
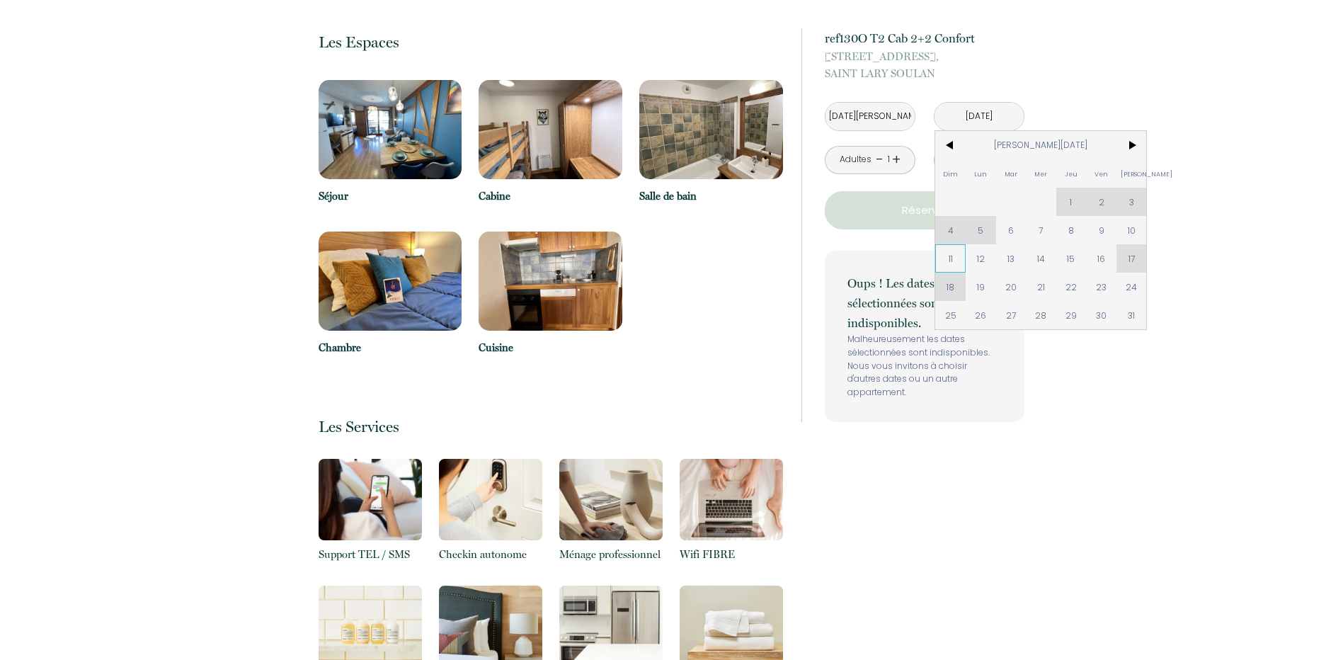
click at [957, 256] on span "11" at bounding box center [950, 258] width 30 height 28
type input "Dim 11 Jan 2026"
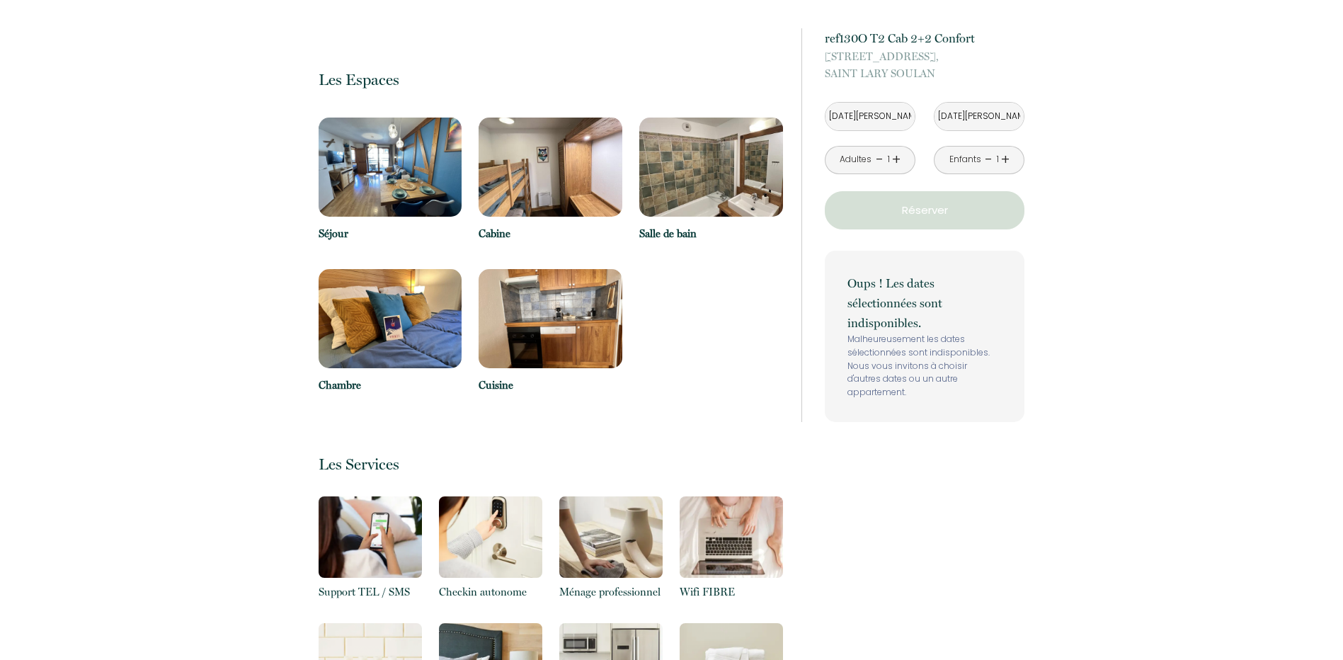
scroll to position [920, 0]
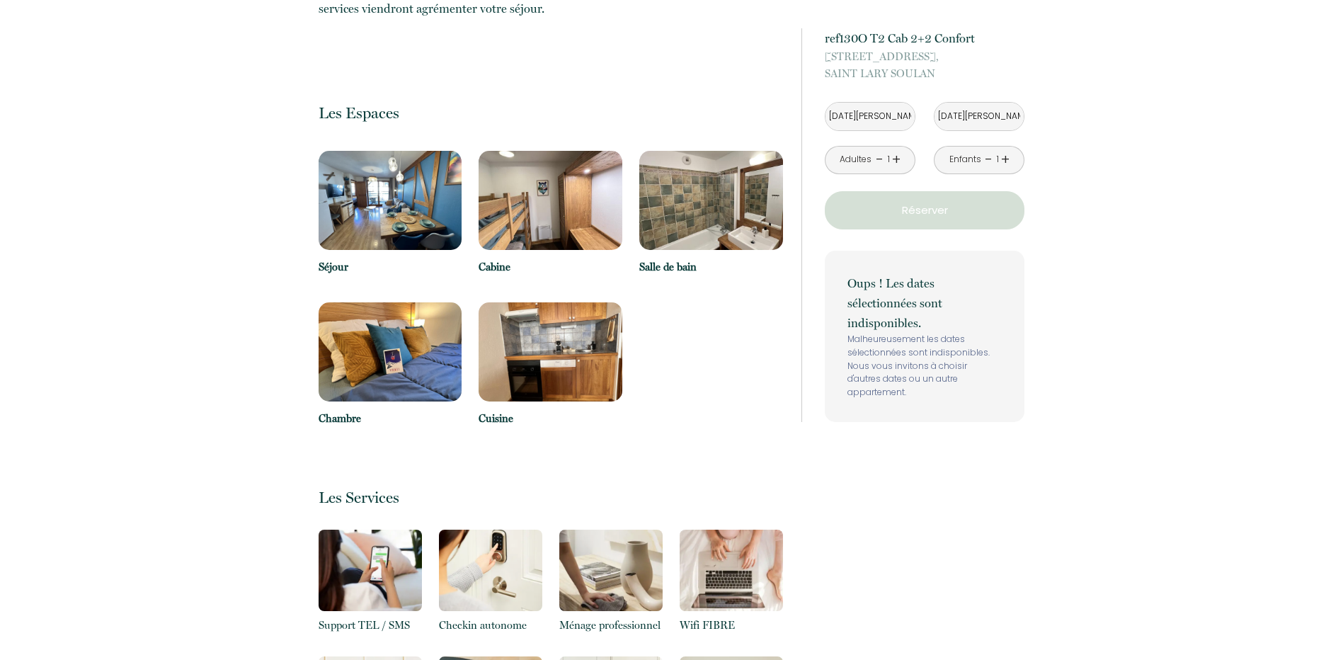
click at [1061, 197] on div "Retourner vers ref130O T2 Cab 2+2 Confort 13 Rue du Chemin de Sailhan, SAINT LA…" at bounding box center [671, 607] width 1343 height 2503
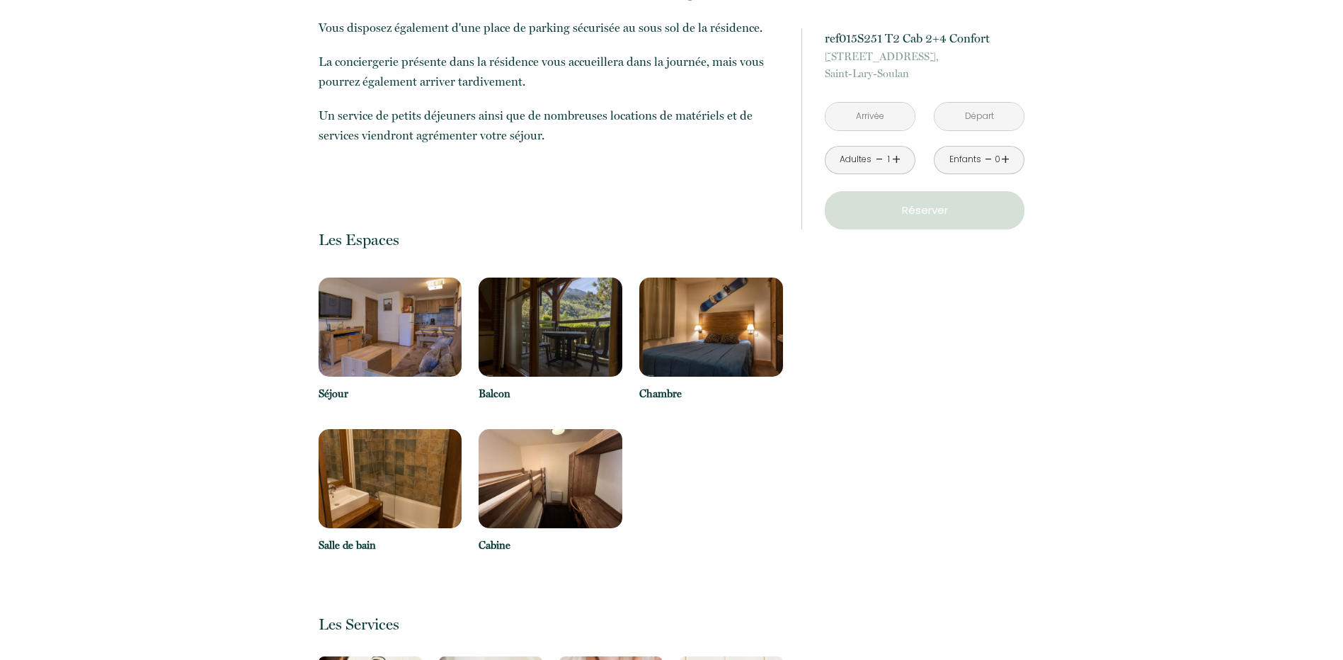
scroll to position [850, 0]
click at [539, 329] on img at bounding box center [551, 326] width 144 height 99
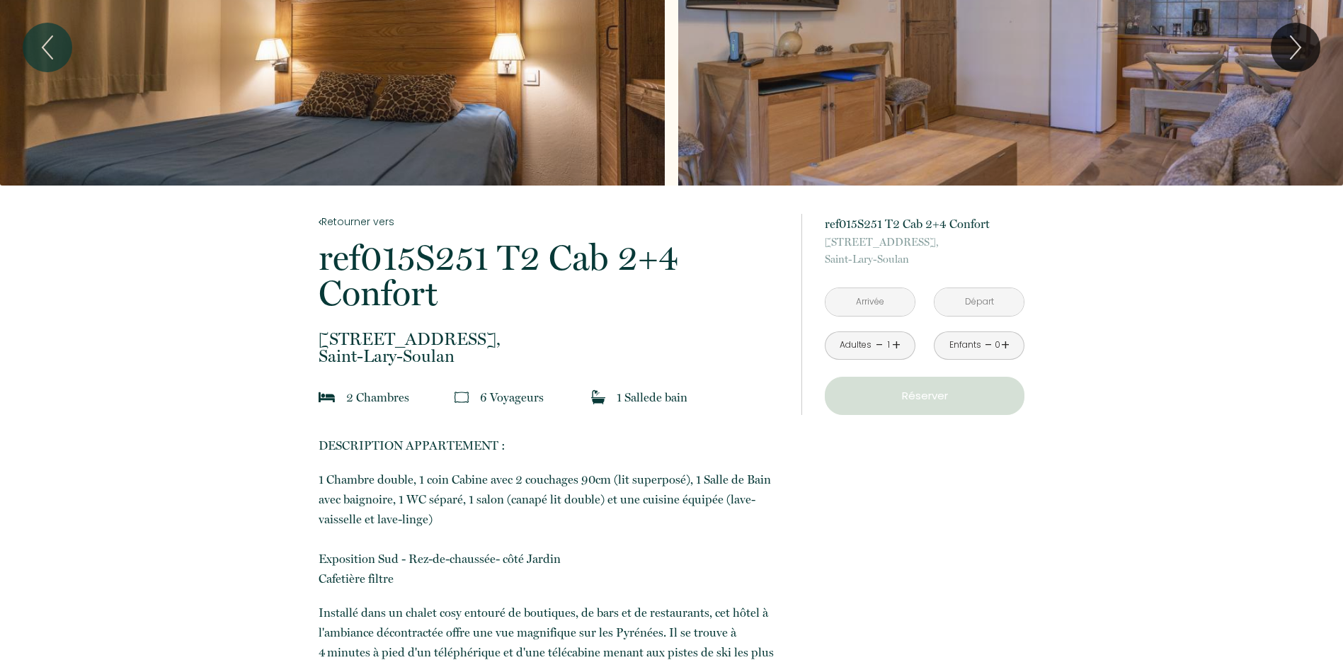
scroll to position [0, 0]
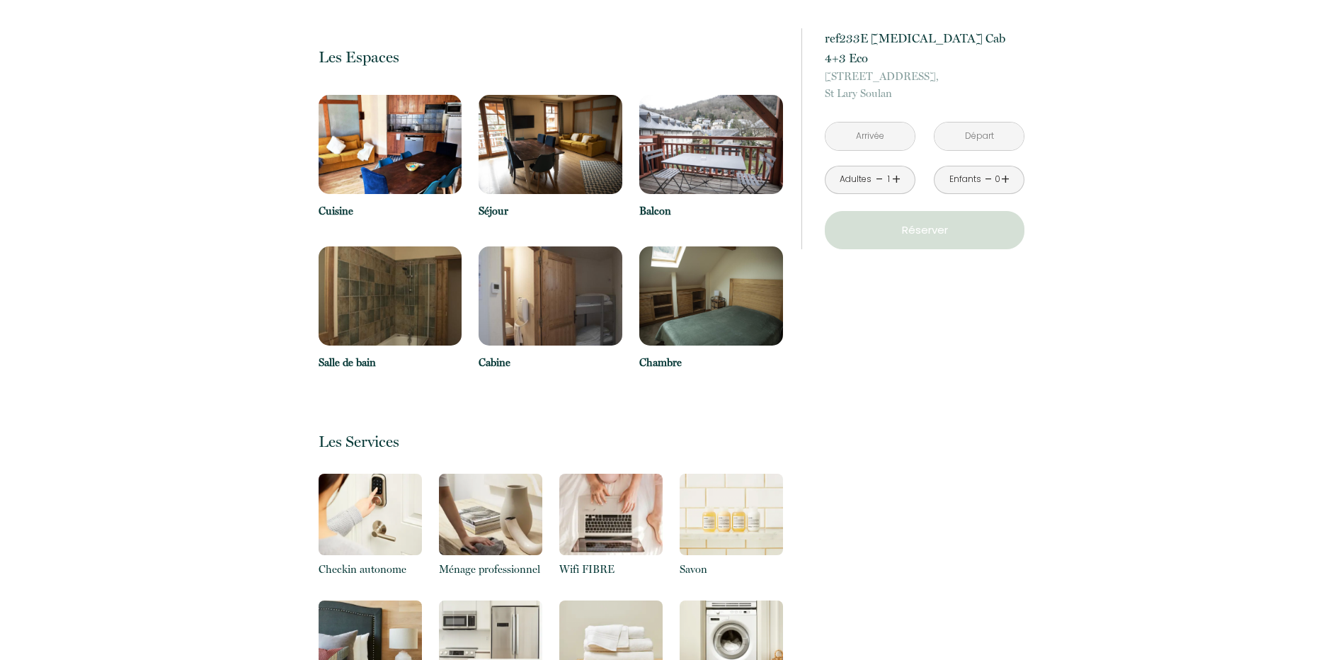
scroll to position [991, 0]
click at [853, 122] on input "text" at bounding box center [870, 136] width 89 height 28
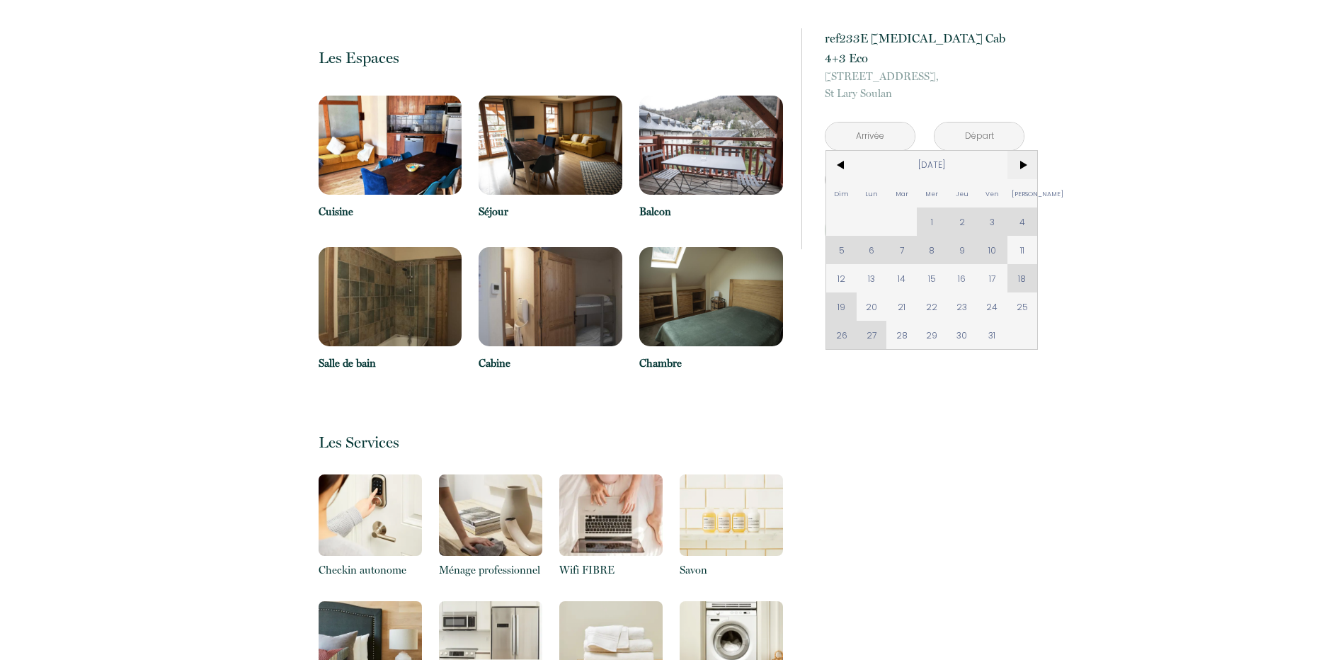
click at [1023, 155] on span ">" at bounding box center [1023, 165] width 30 height 28
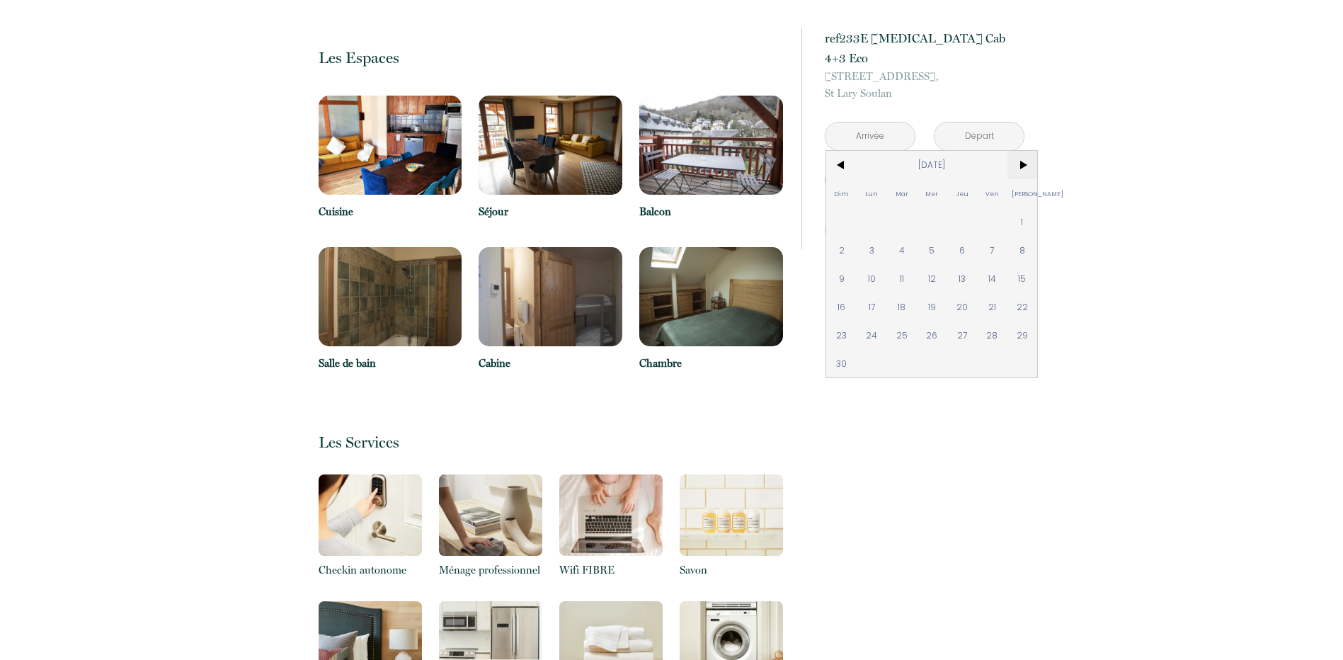
click at [1023, 151] on span ">" at bounding box center [1023, 165] width 30 height 28
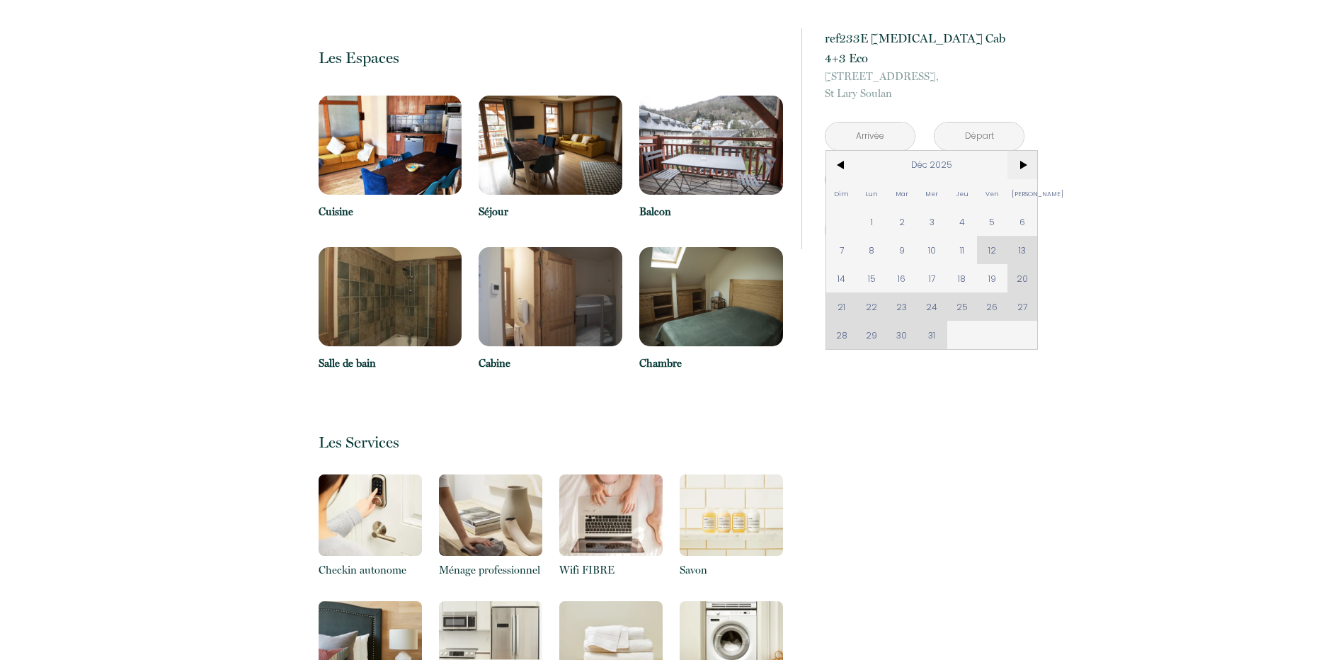
click at [1023, 151] on span ">" at bounding box center [1023, 165] width 30 height 28
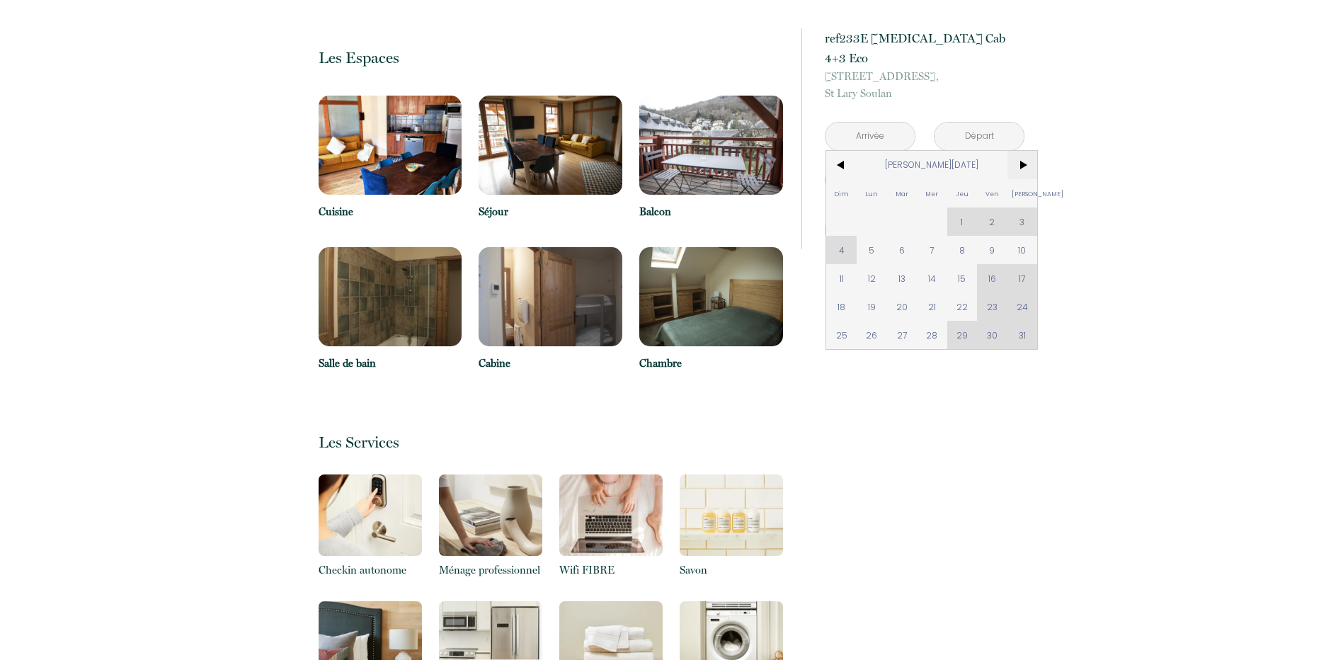
click at [1028, 151] on span ">" at bounding box center [1023, 165] width 30 height 28
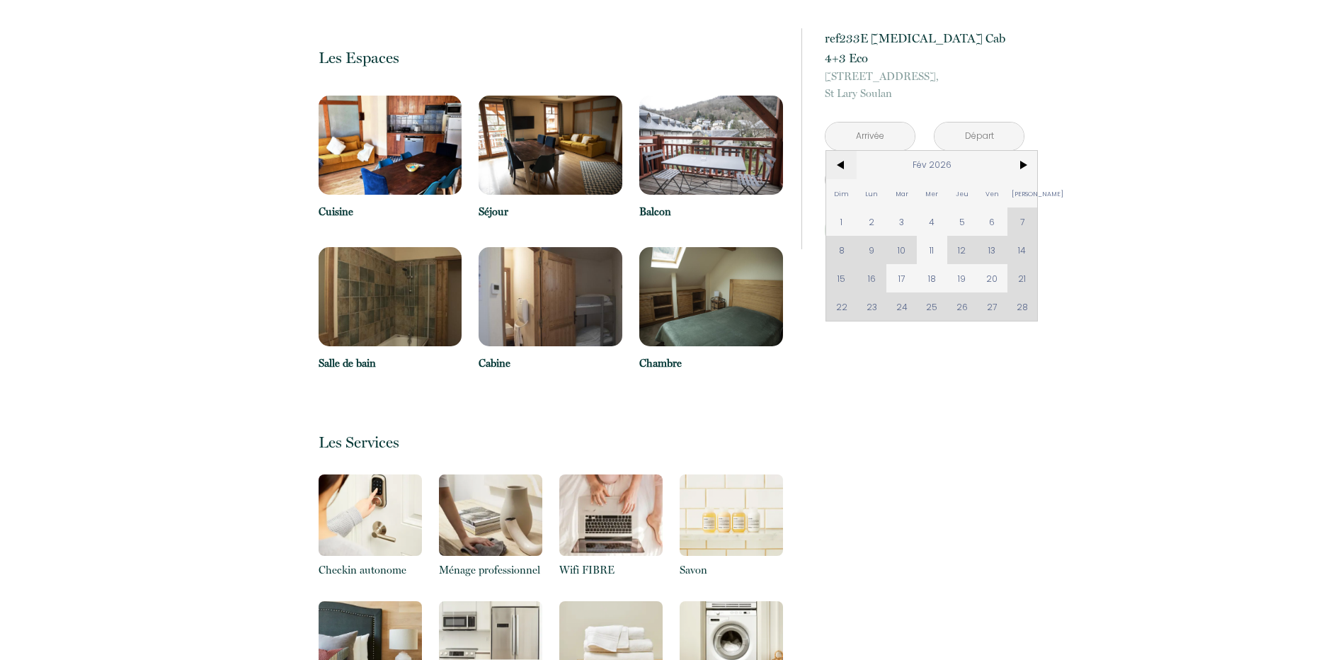
click at [847, 151] on span "<" at bounding box center [841, 165] width 30 height 28
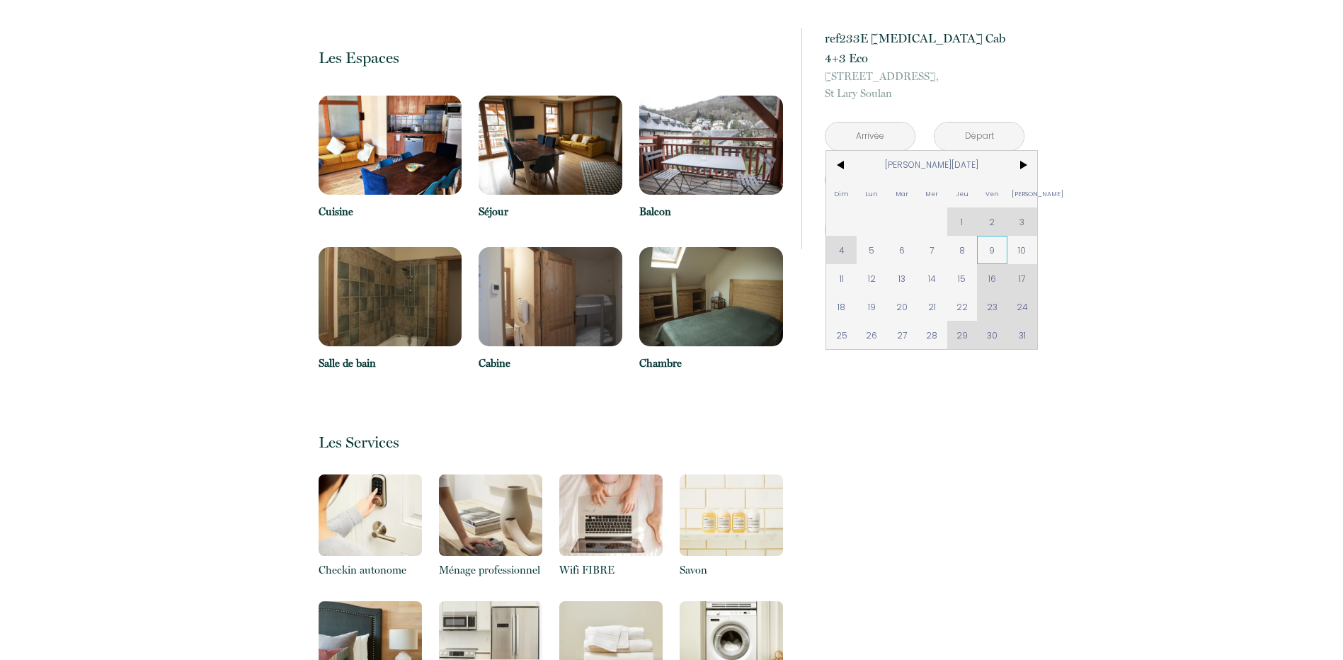
click at [1000, 236] on span "9" at bounding box center [992, 250] width 30 height 28
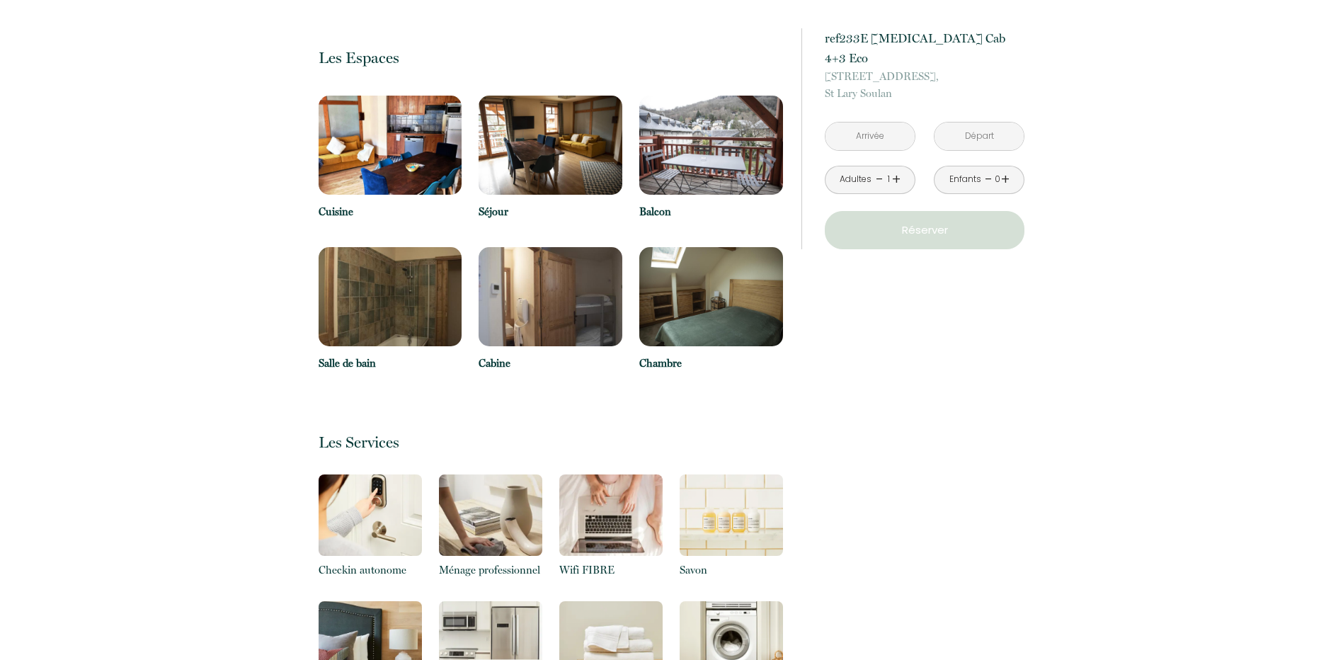
type input "Ven 09 Jan 2026"
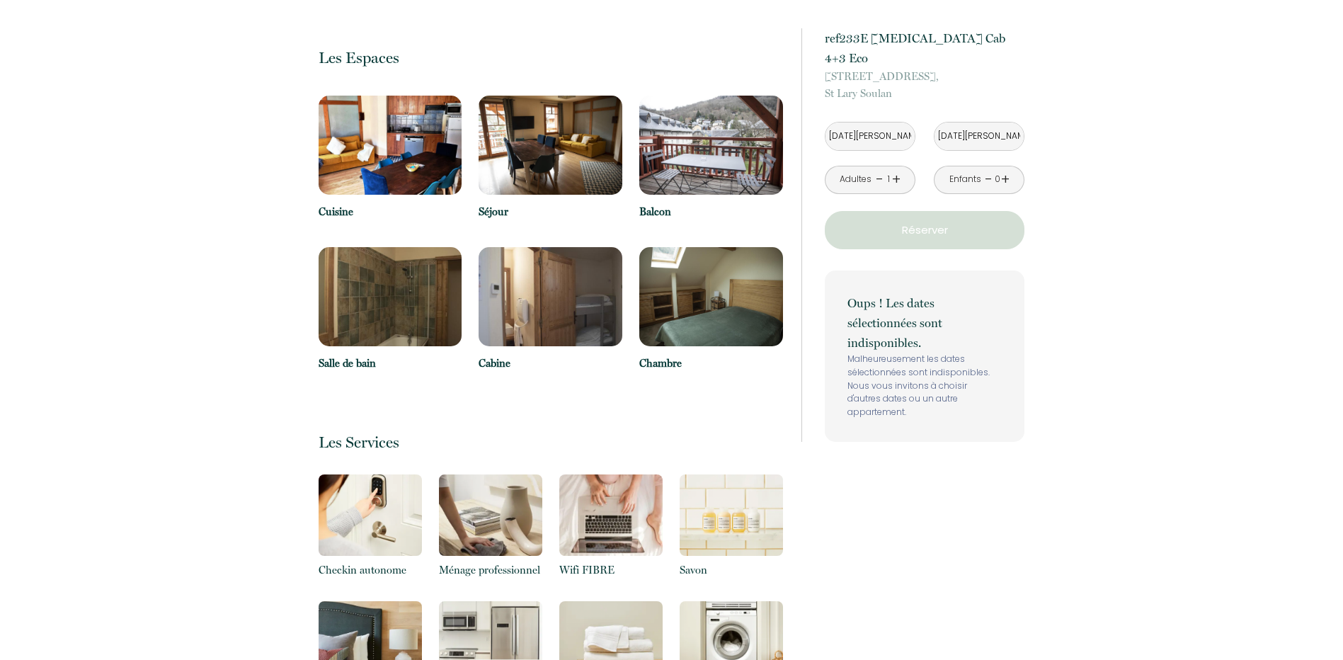
click at [979, 125] on input "Sam 10 Jan 2026" at bounding box center [979, 136] width 89 height 28
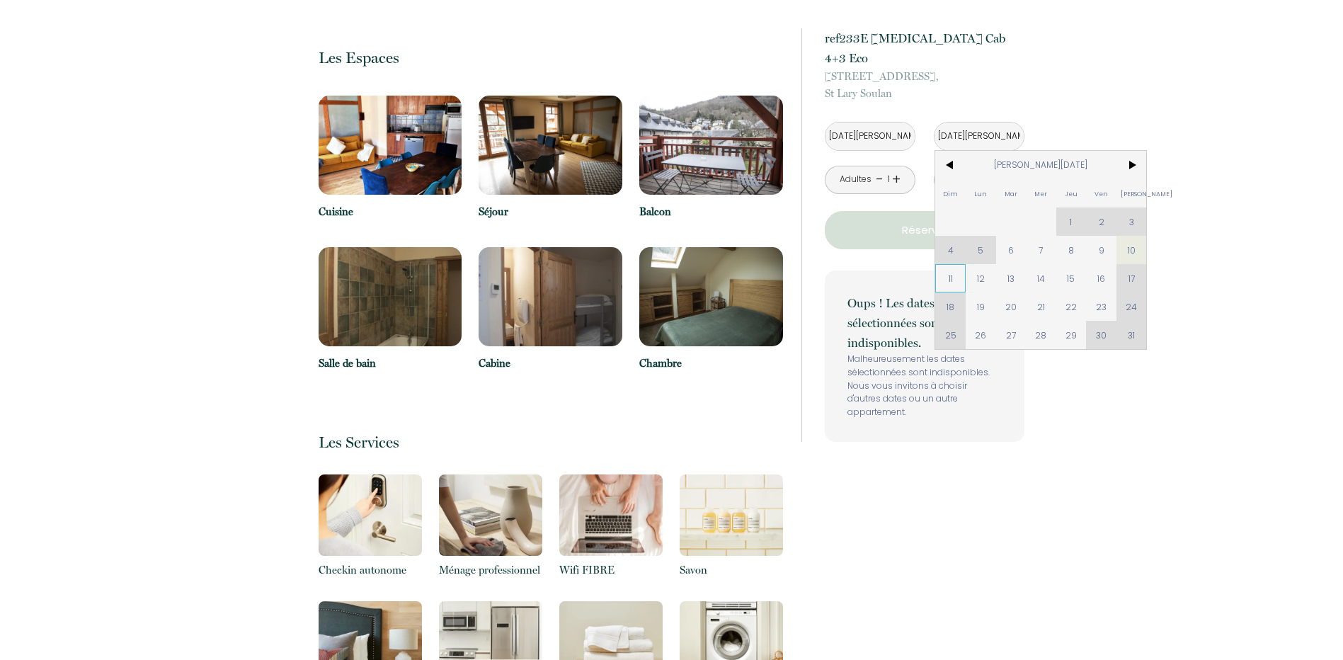
click at [952, 264] on span "11" at bounding box center [950, 278] width 30 height 28
type input "Dim 11 Jan 2026"
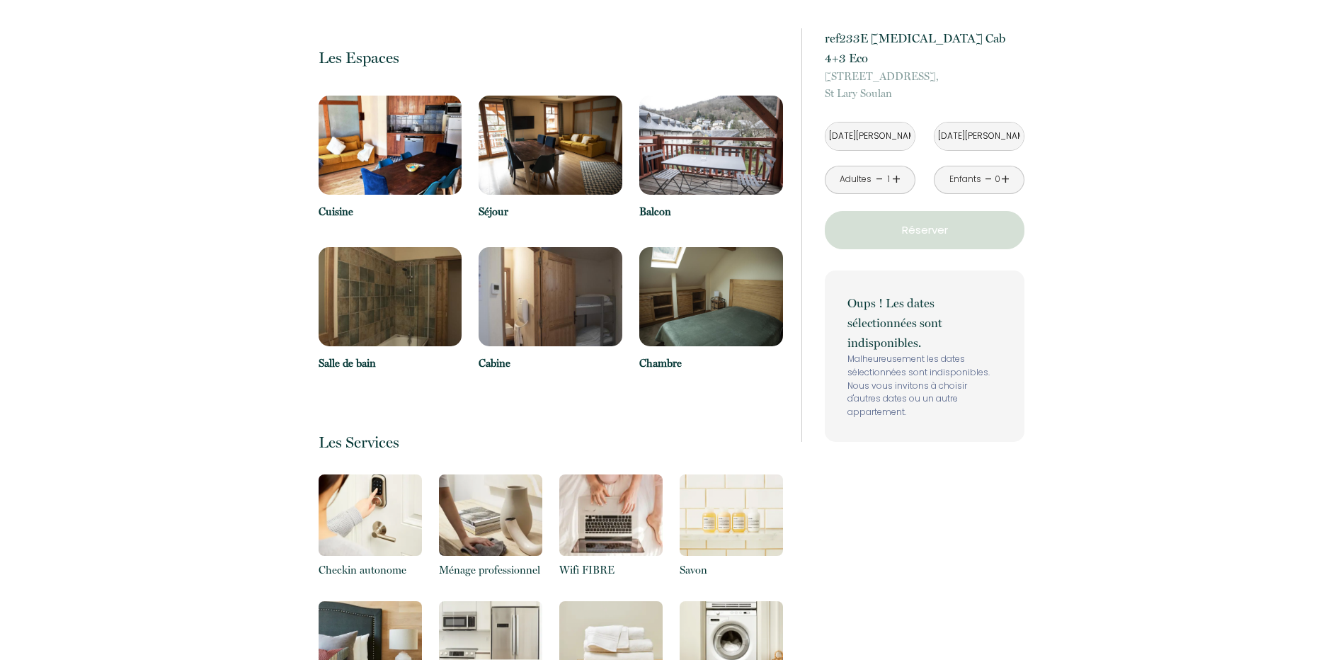
click at [1102, 224] on div "Retourner vers ref233E T3 Cab 4+3 Eco 13 rue du chemin de sailhan, St Lary Soul…" at bounding box center [671, 507] width 1343 height 2442
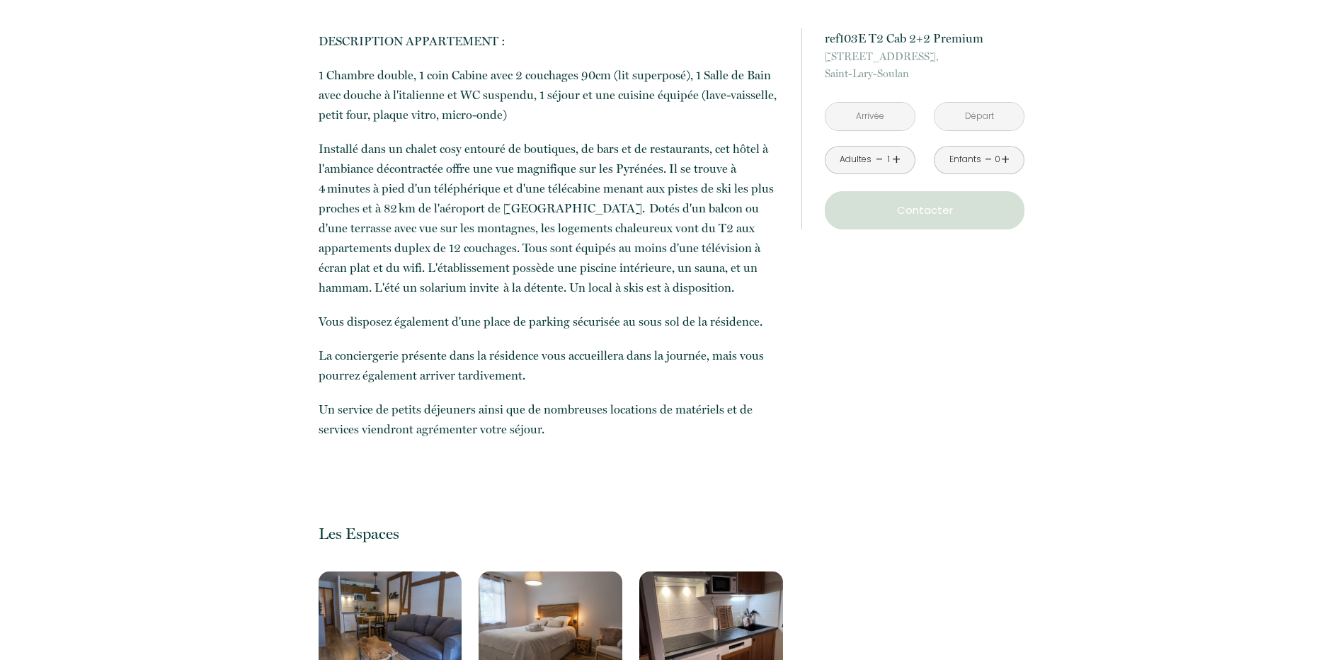
scroll to position [920, 0]
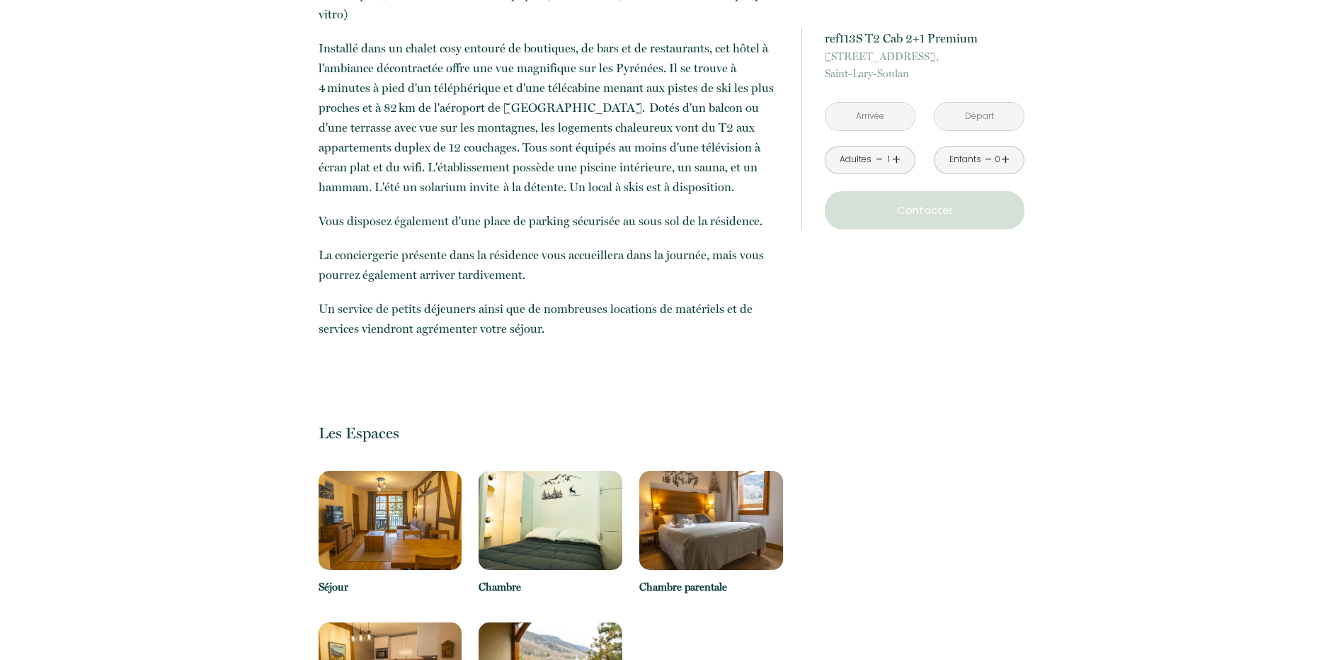
scroll to position [283, 0]
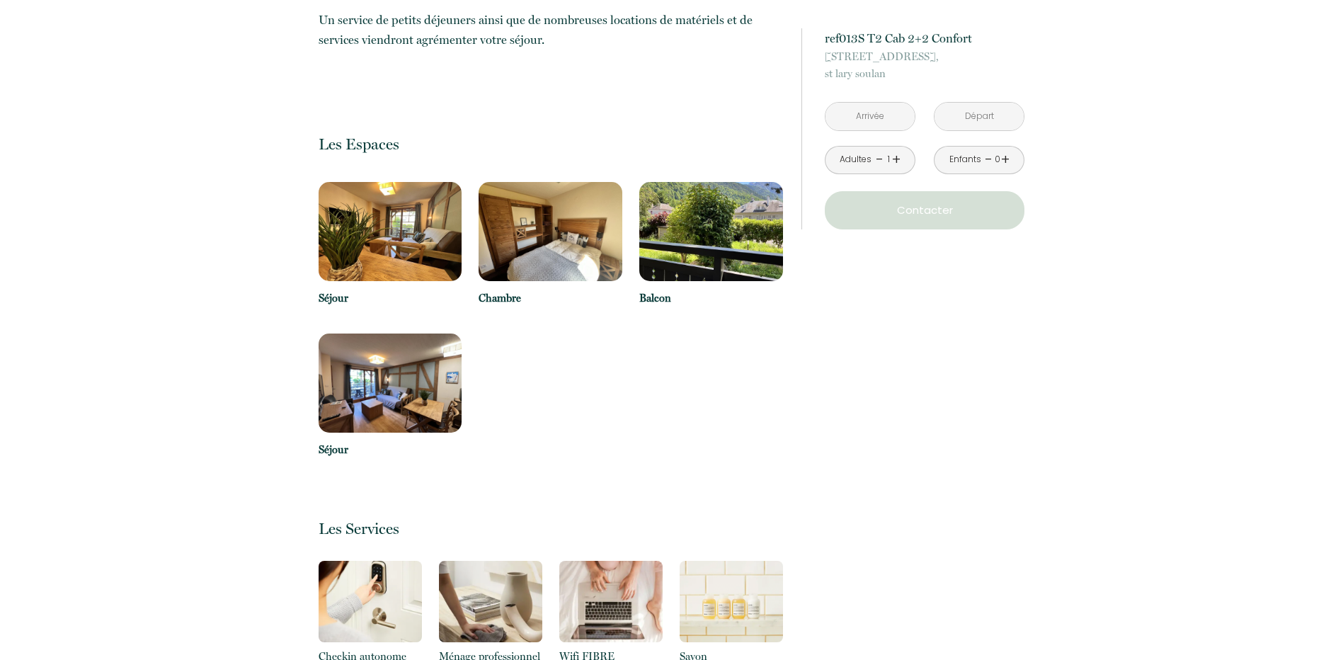
scroll to position [920, 0]
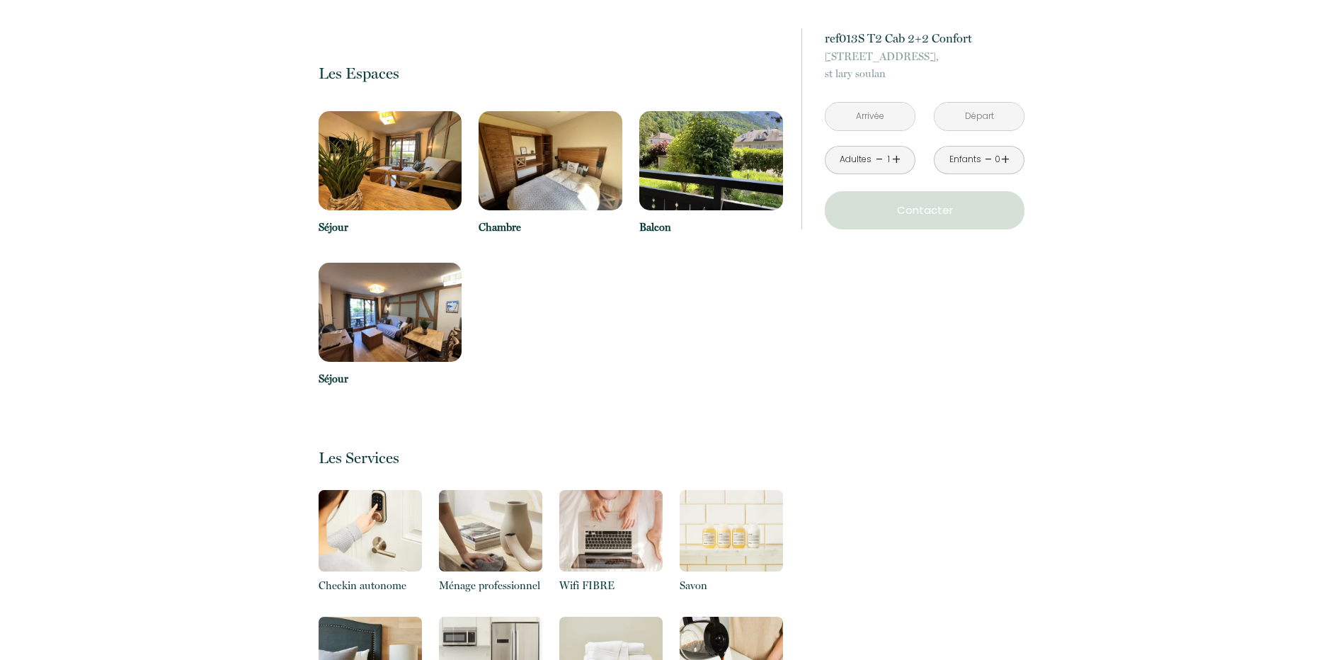
click at [551, 173] on img at bounding box center [551, 160] width 144 height 99
click at [349, 307] on img at bounding box center [391, 312] width 144 height 99
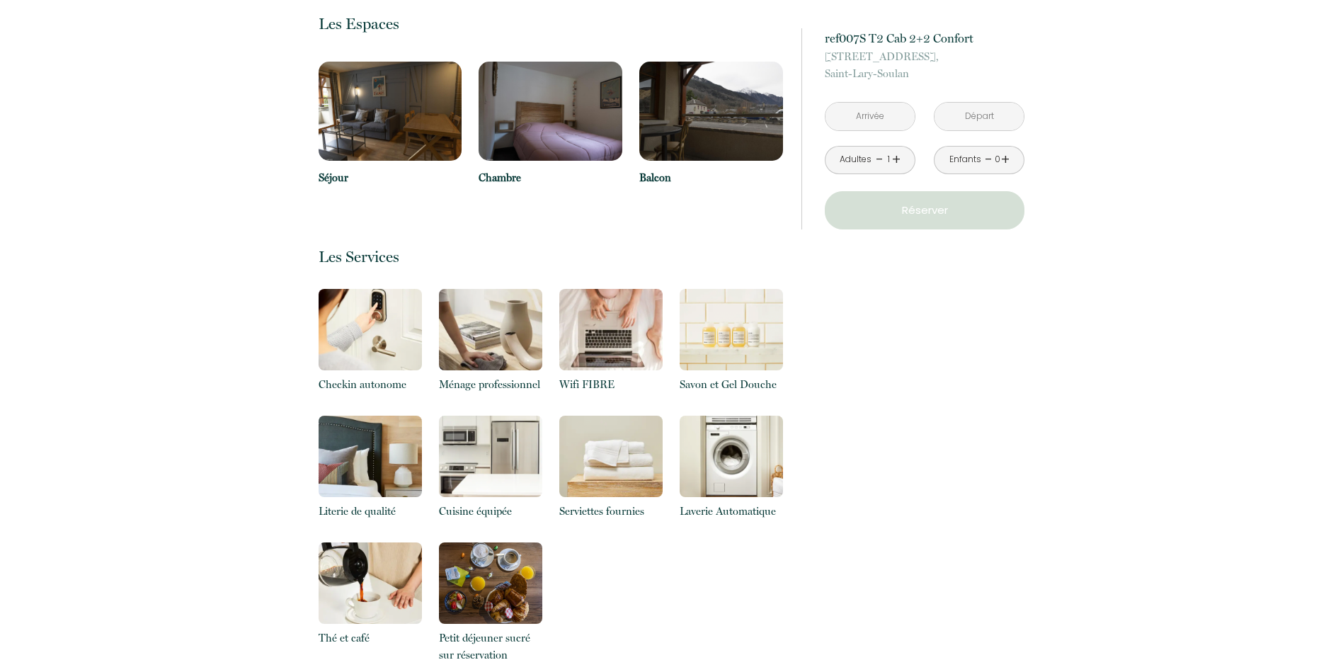
scroll to position [1204, 0]
